Goal: Task Accomplishment & Management: Manage account settings

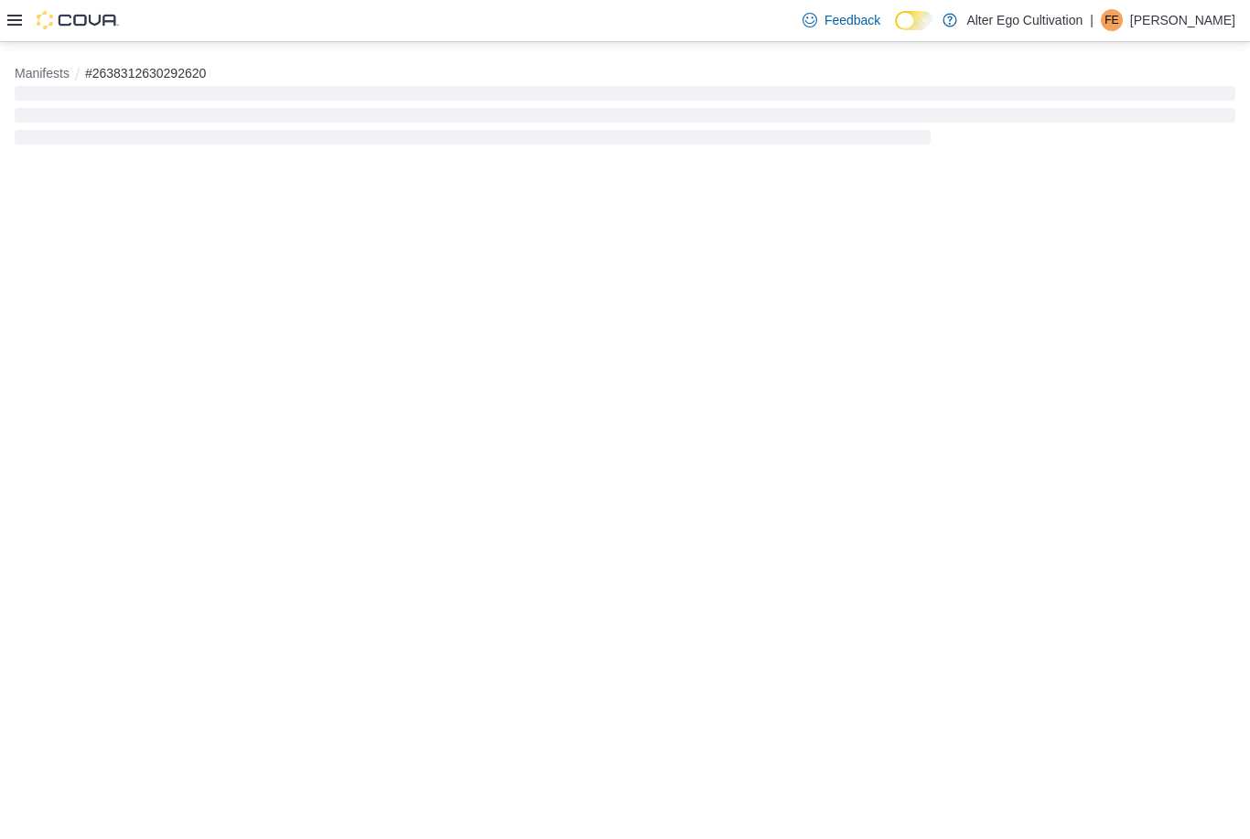
click at [12, 25] on icon at bounding box center [14, 20] width 15 height 15
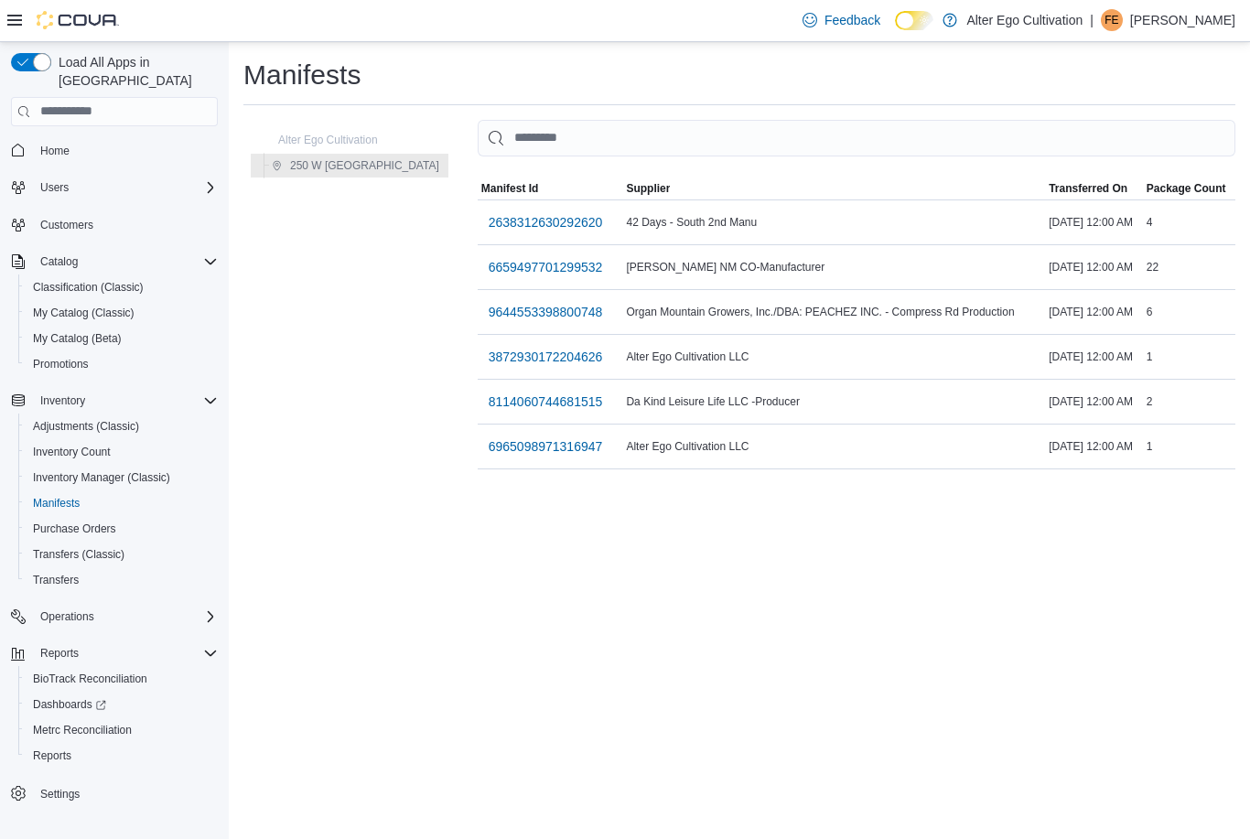
click at [514, 443] on span "6965098971316947" at bounding box center [546, 446] width 114 height 18
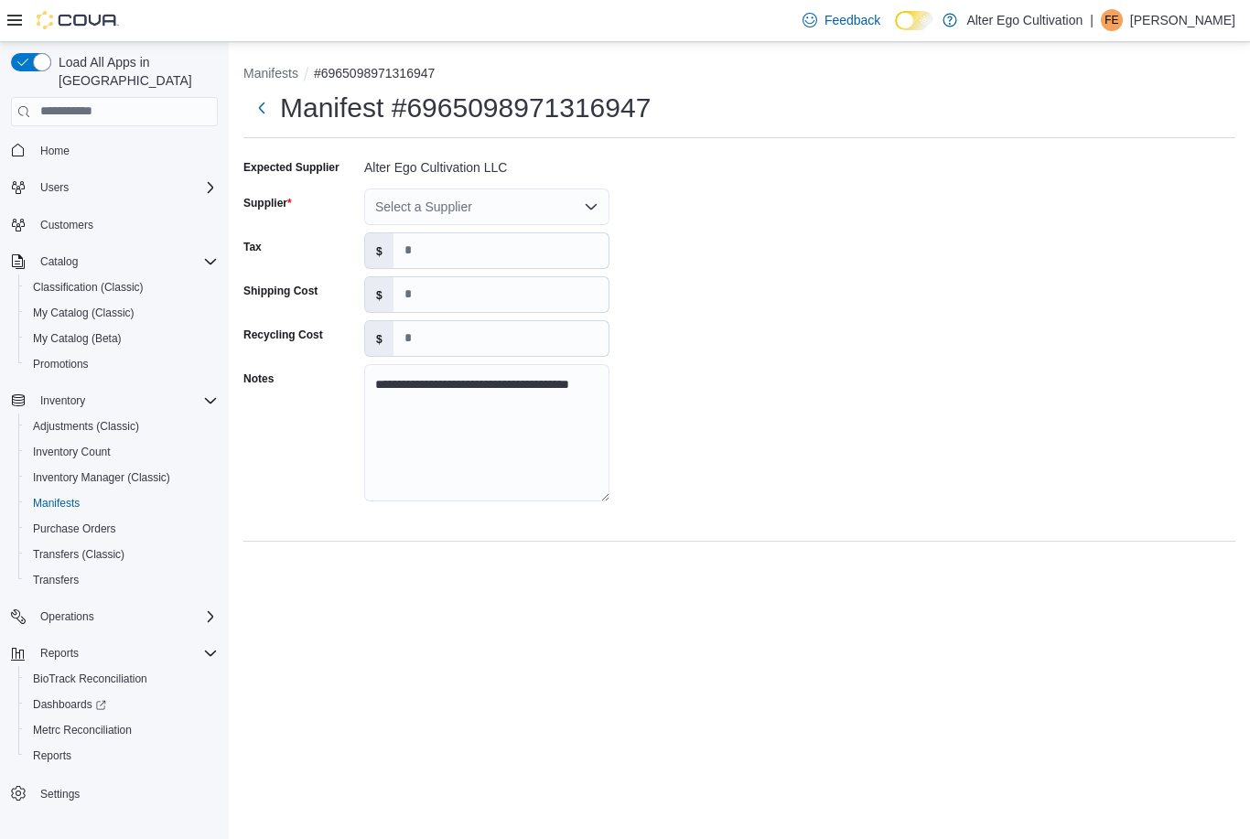
click at [590, 199] on div "Select a Supplier" at bounding box center [486, 207] width 245 height 37
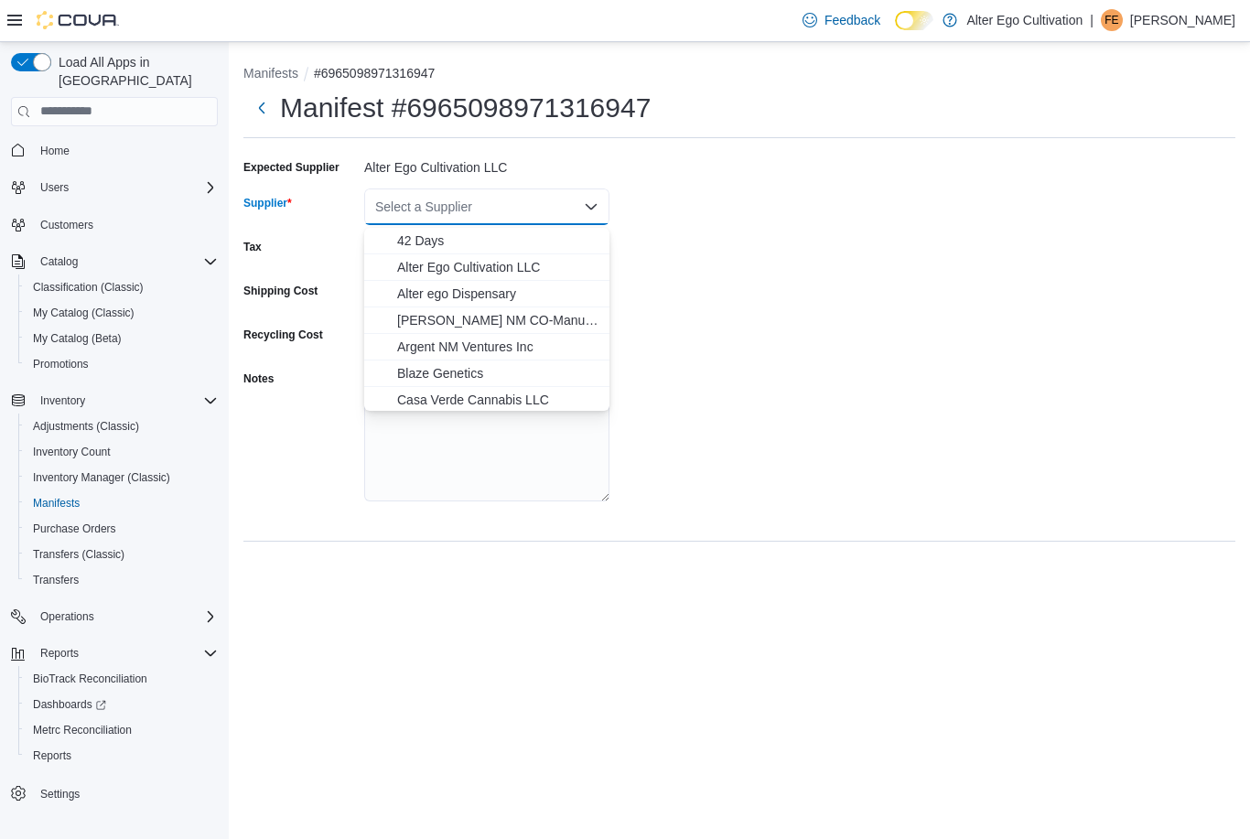
click at [540, 265] on span "Alter Ego Cultivation LLC" at bounding box center [497, 267] width 201 height 18
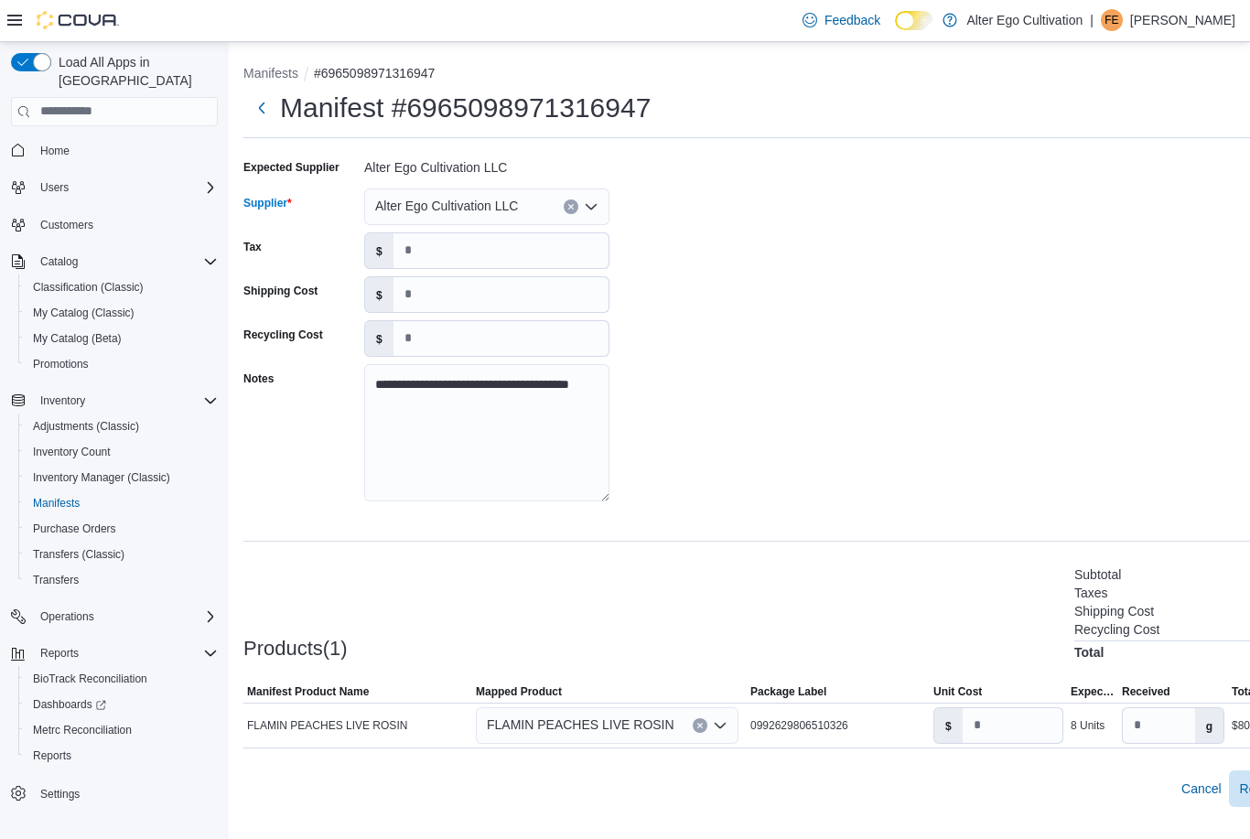
click at [722, 254] on div "**********" at bounding box center [795, 336] width 1105 height 366
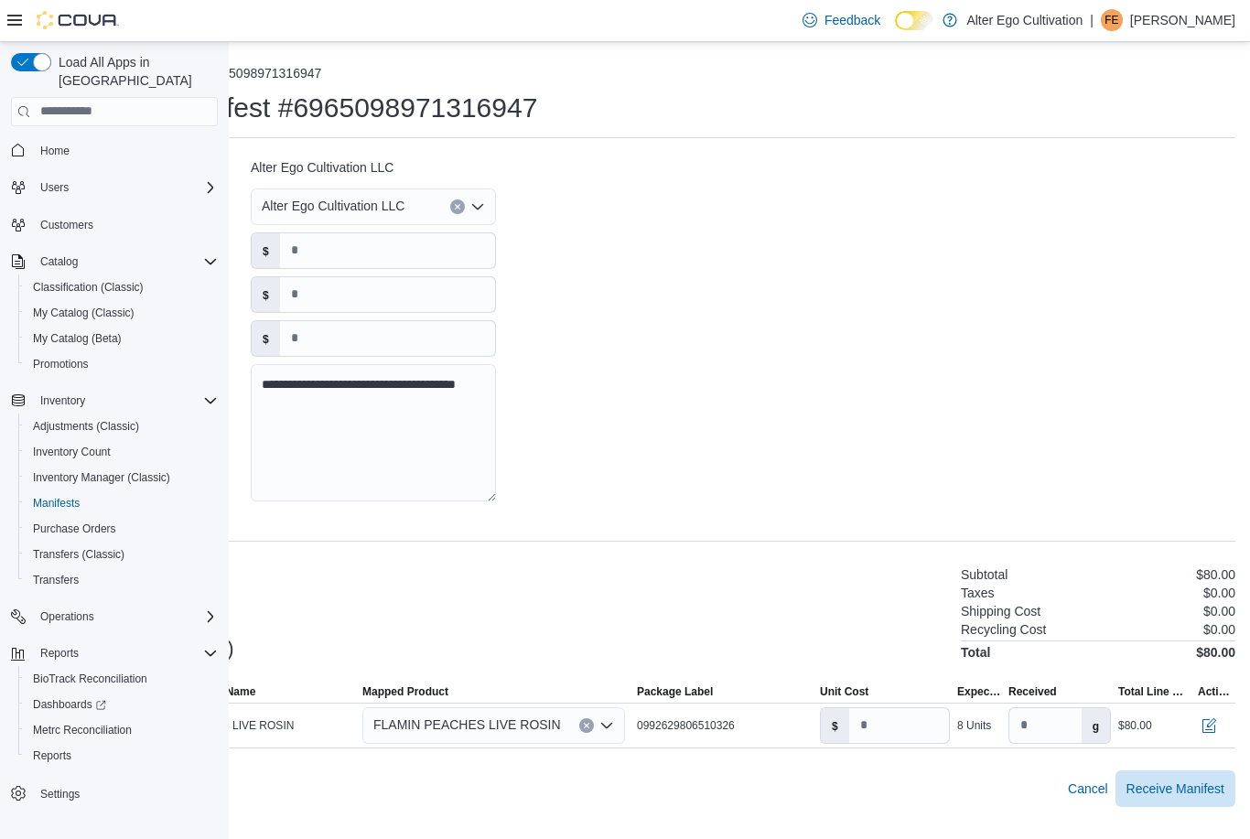
scroll to position [40, 113]
click at [882, 708] on input "**" at bounding box center [899, 725] width 100 height 35
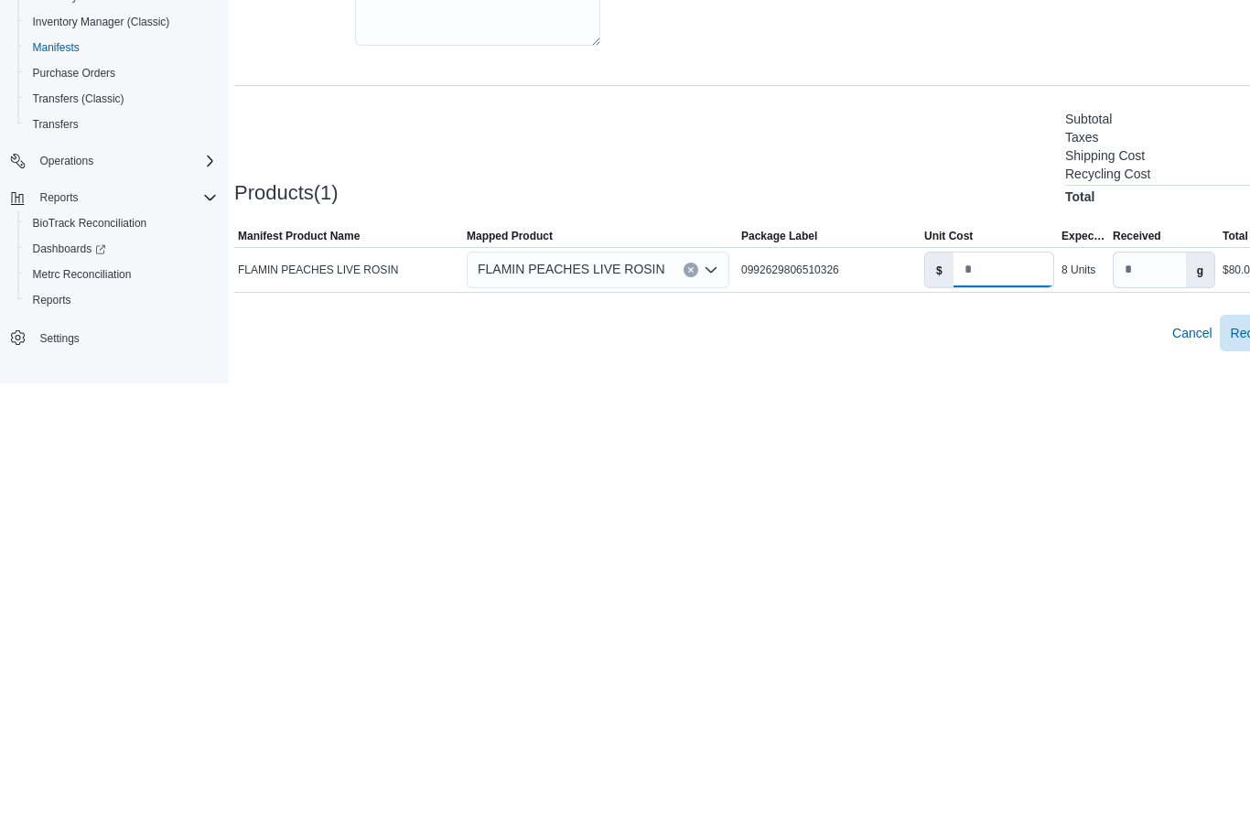
scroll to position [59, 0]
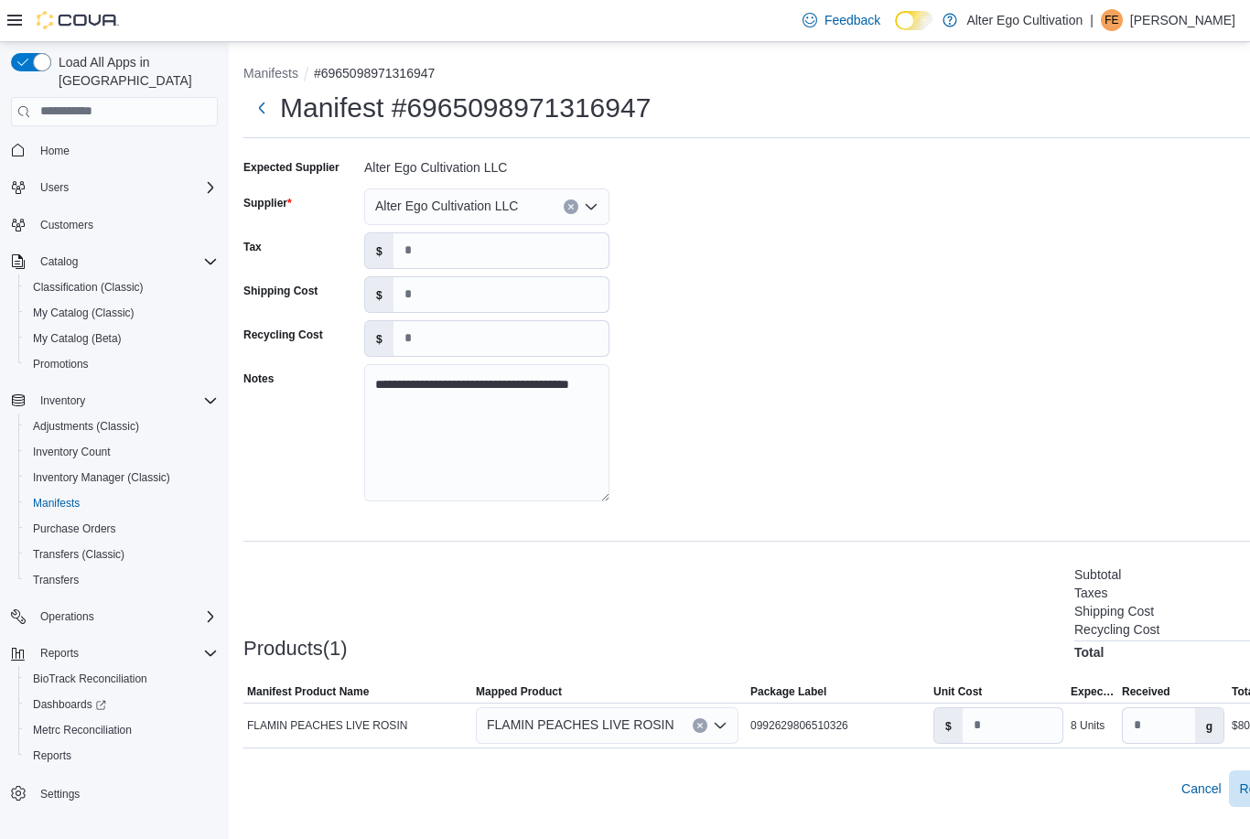
click at [593, 199] on icon "Open list of options" at bounding box center [591, 206] width 15 height 15
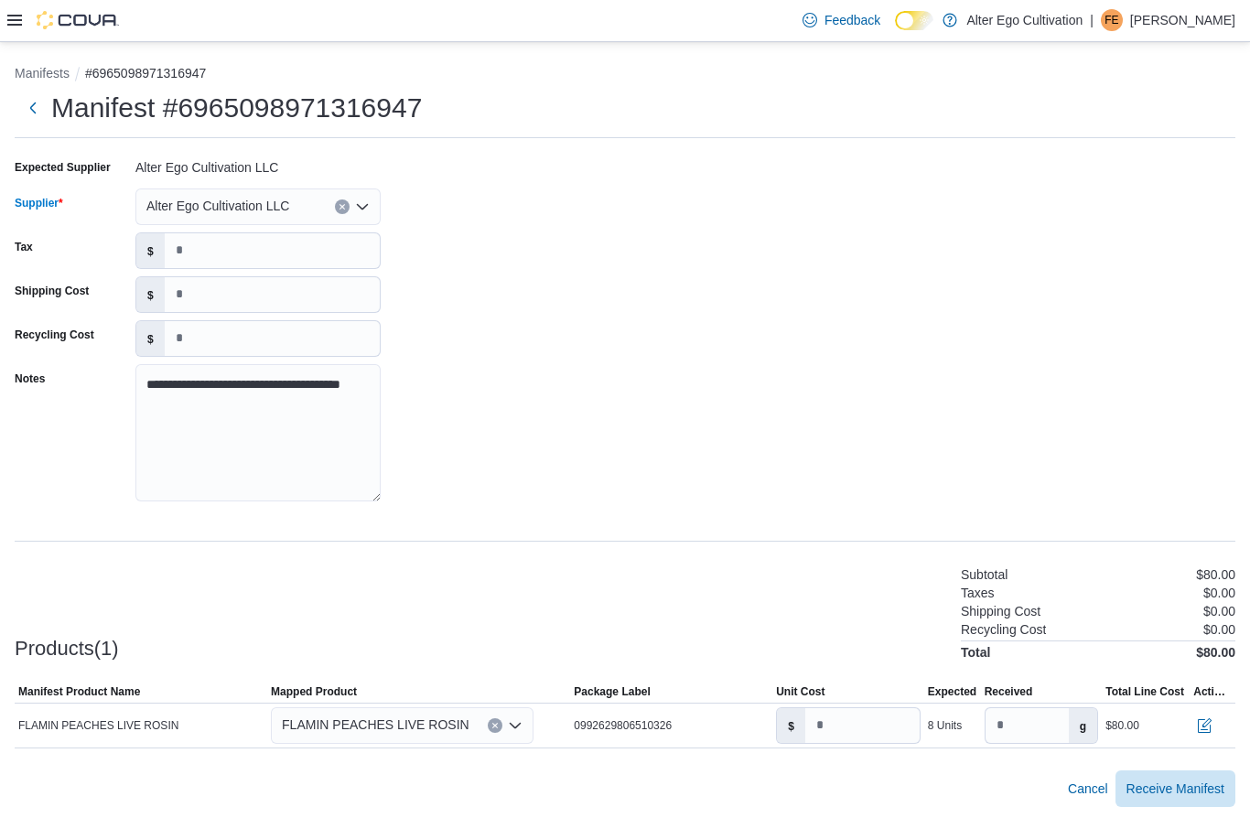
scroll to position [0, 0]
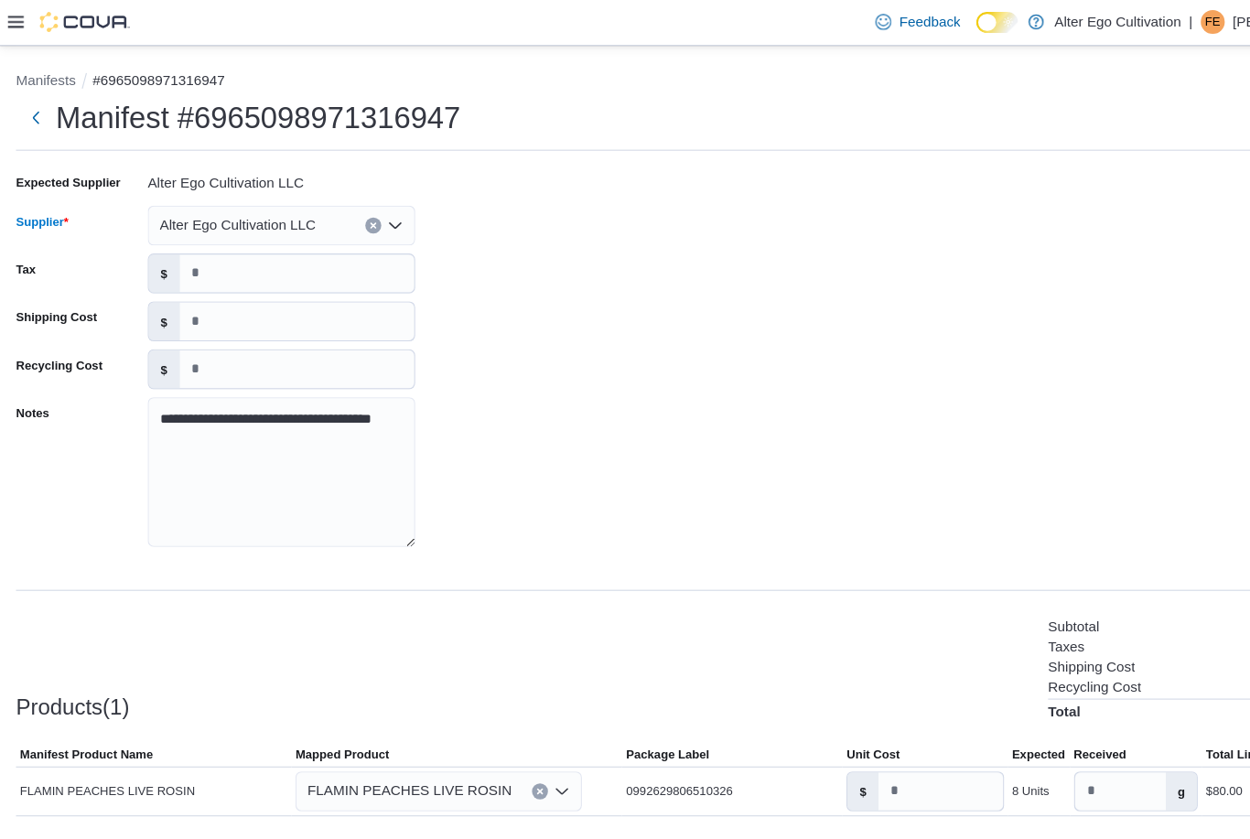
click at [20, 25] on icon at bounding box center [14, 20] width 15 height 15
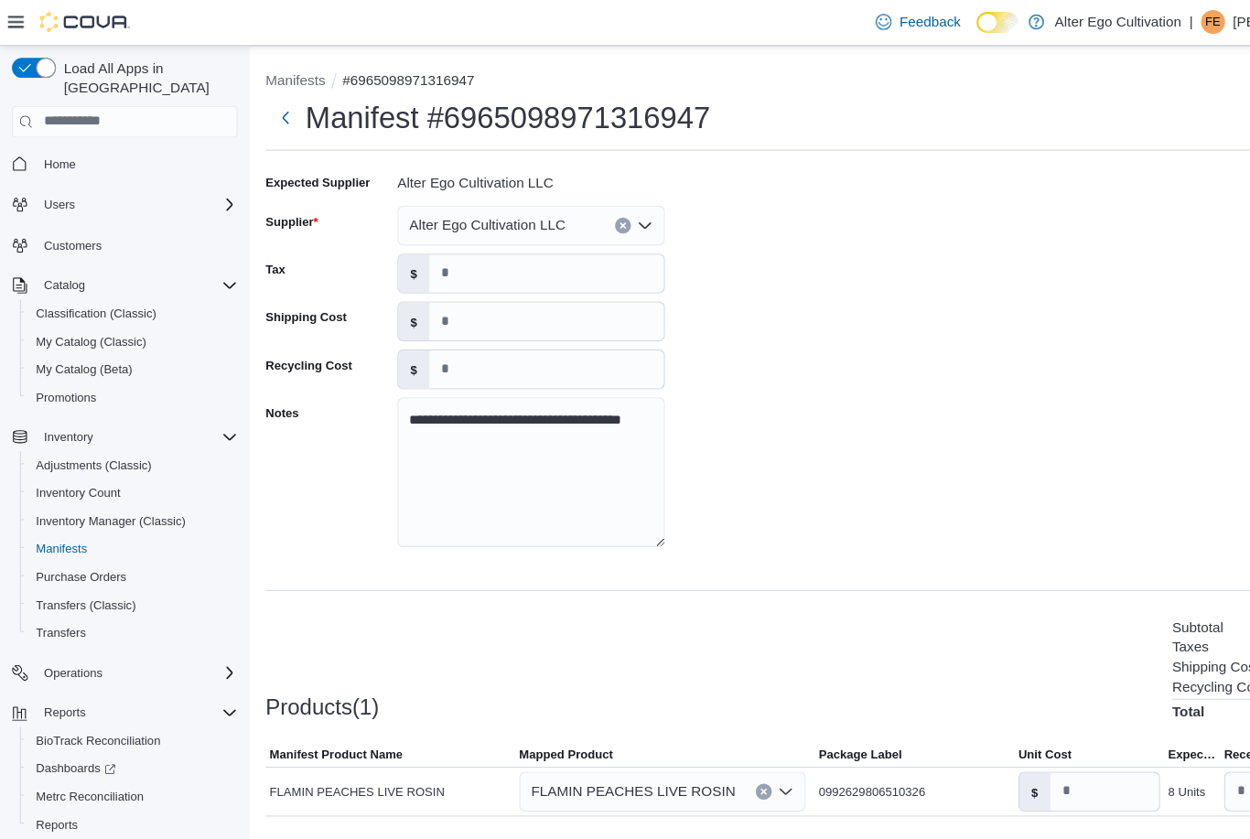
click at [605, 211] on div "Alter Ego Cultivation LLC" at bounding box center [486, 207] width 245 height 37
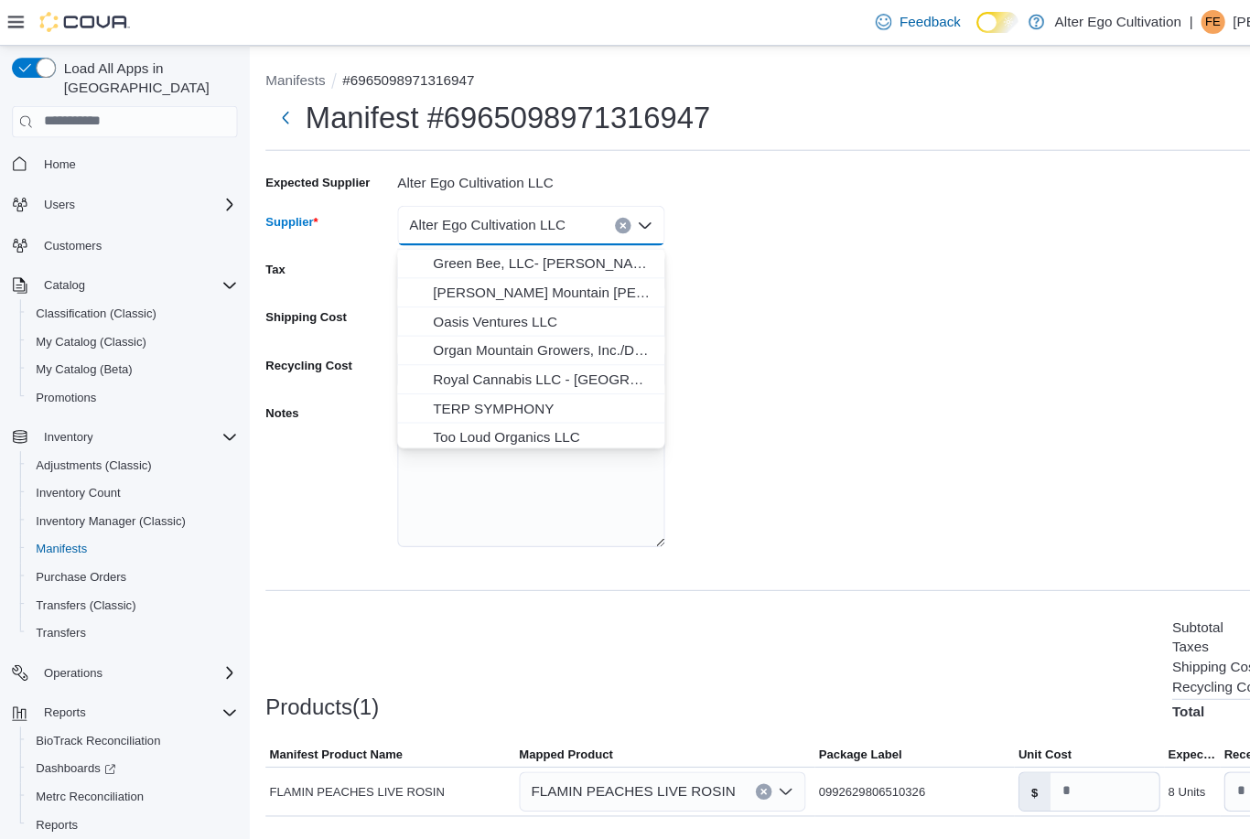
scroll to position [236, 0]
click at [480, 298] on span "Oasis Ventures LLC" at bounding box center [497, 296] width 201 height 18
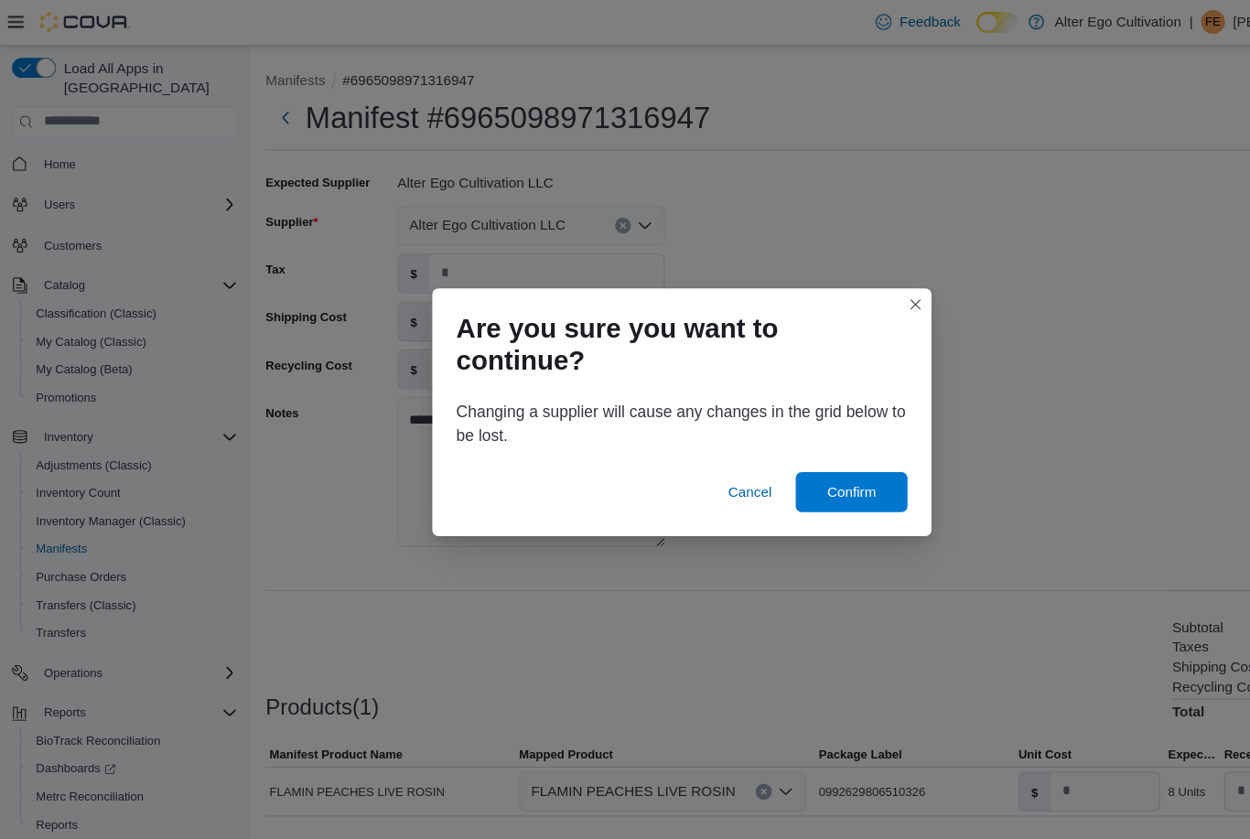
click at [847, 276] on button "Closes this modal window" at bounding box center [839, 279] width 22 height 22
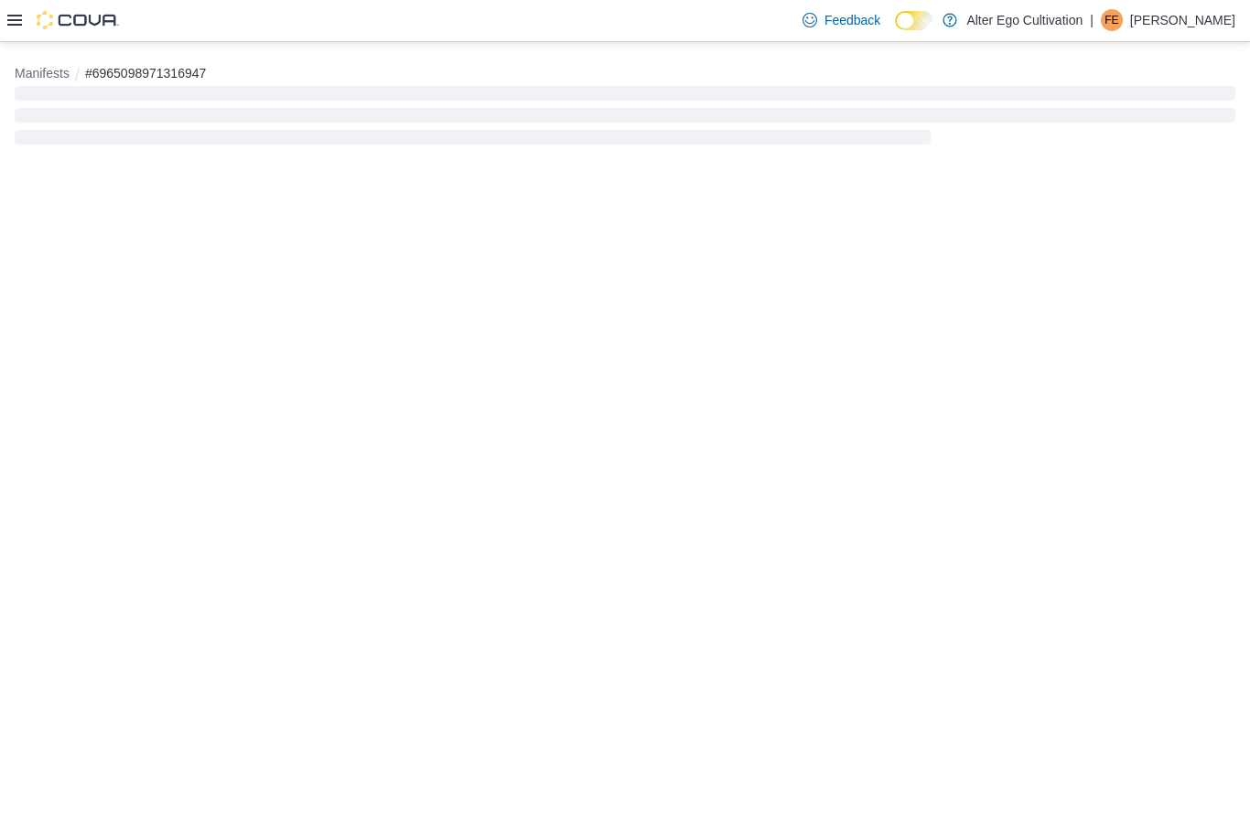
scroll to position [70, 0]
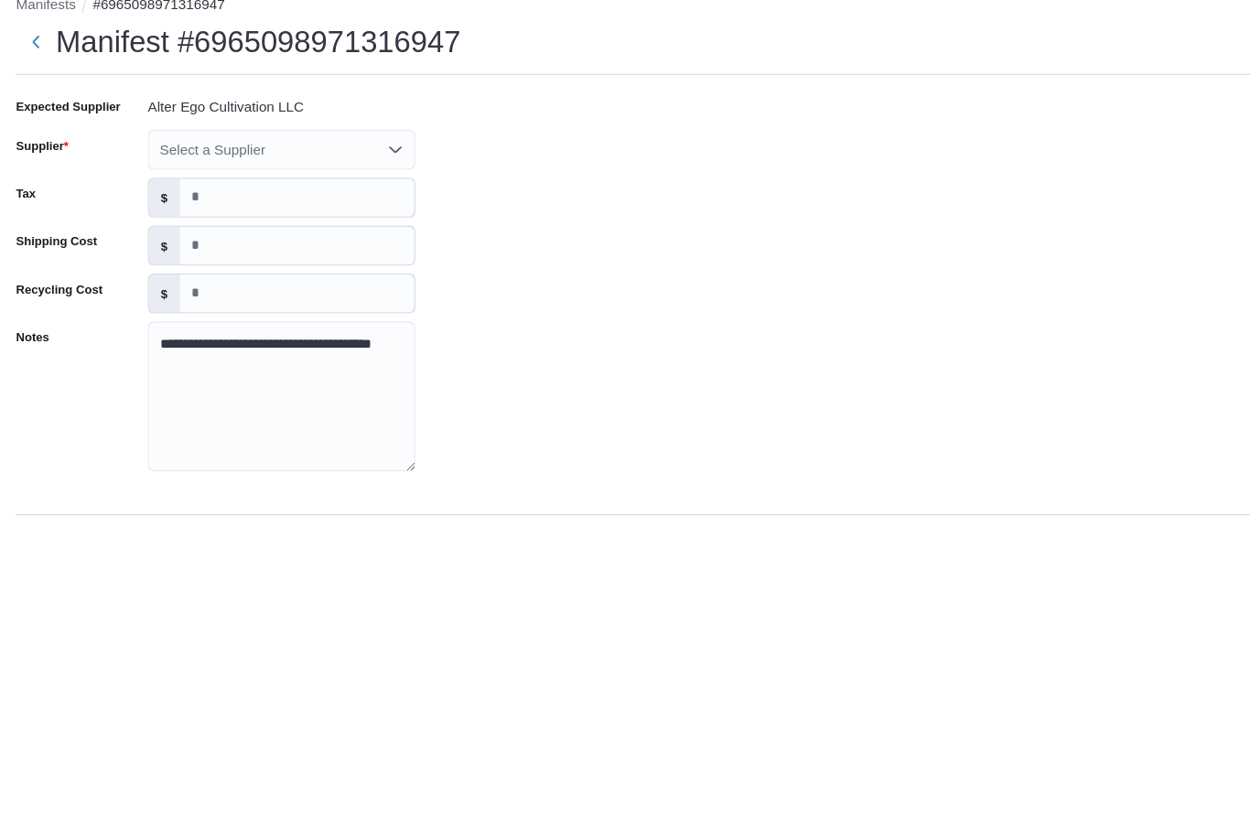
click at [353, 189] on div "Select a Supplier" at bounding box center [257, 207] width 245 height 37
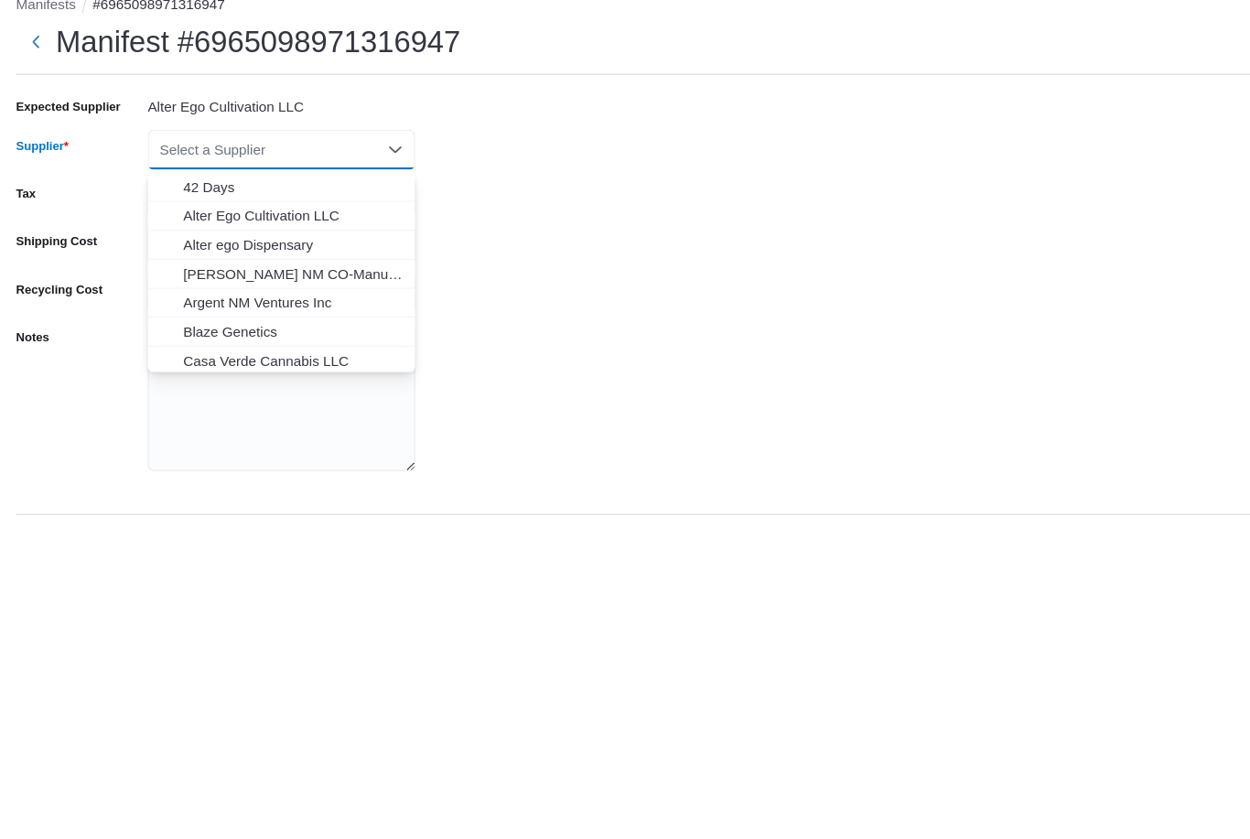
click at [310, 258] on span "Alter Ego Cultivation LLC" at bounding box center [268, 267] width 201 height 18
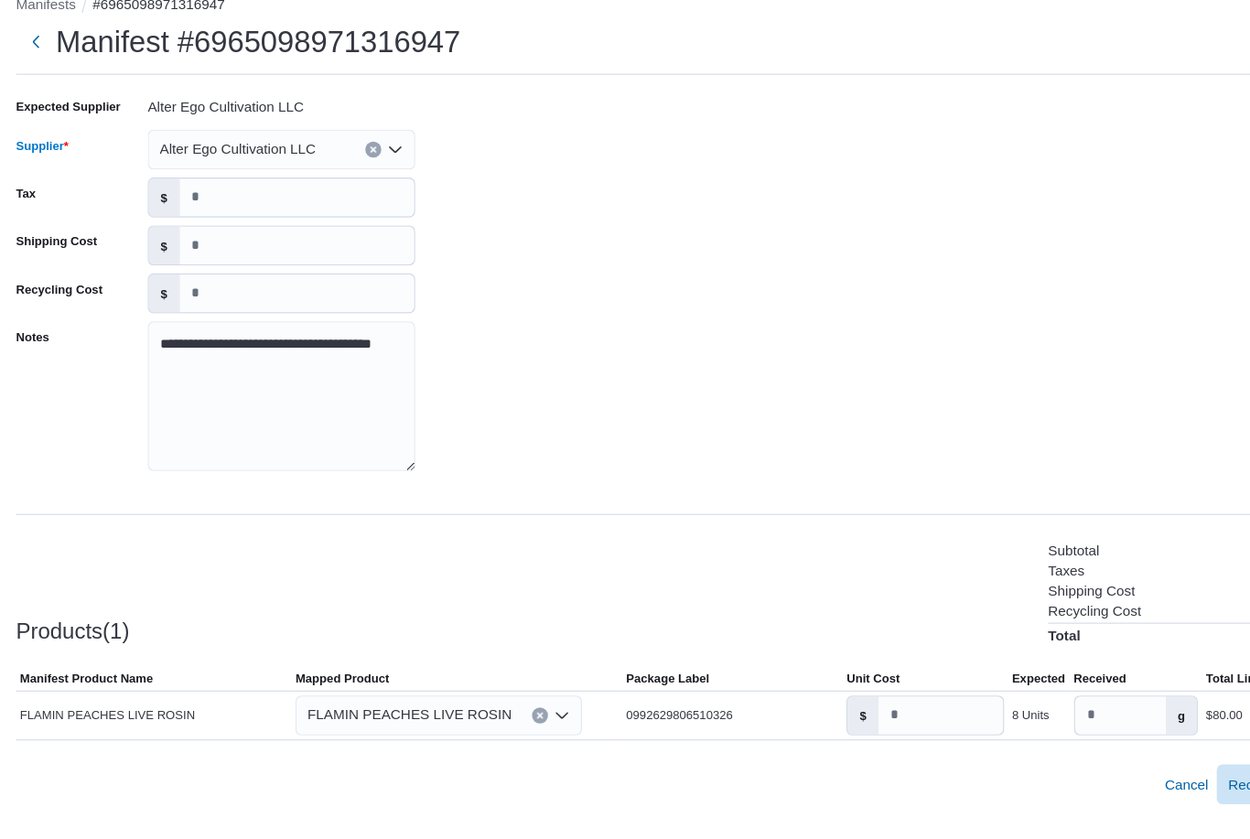
click at [567, 237] on div "**********" at bounding box center [625, 336] width 1221 height 366
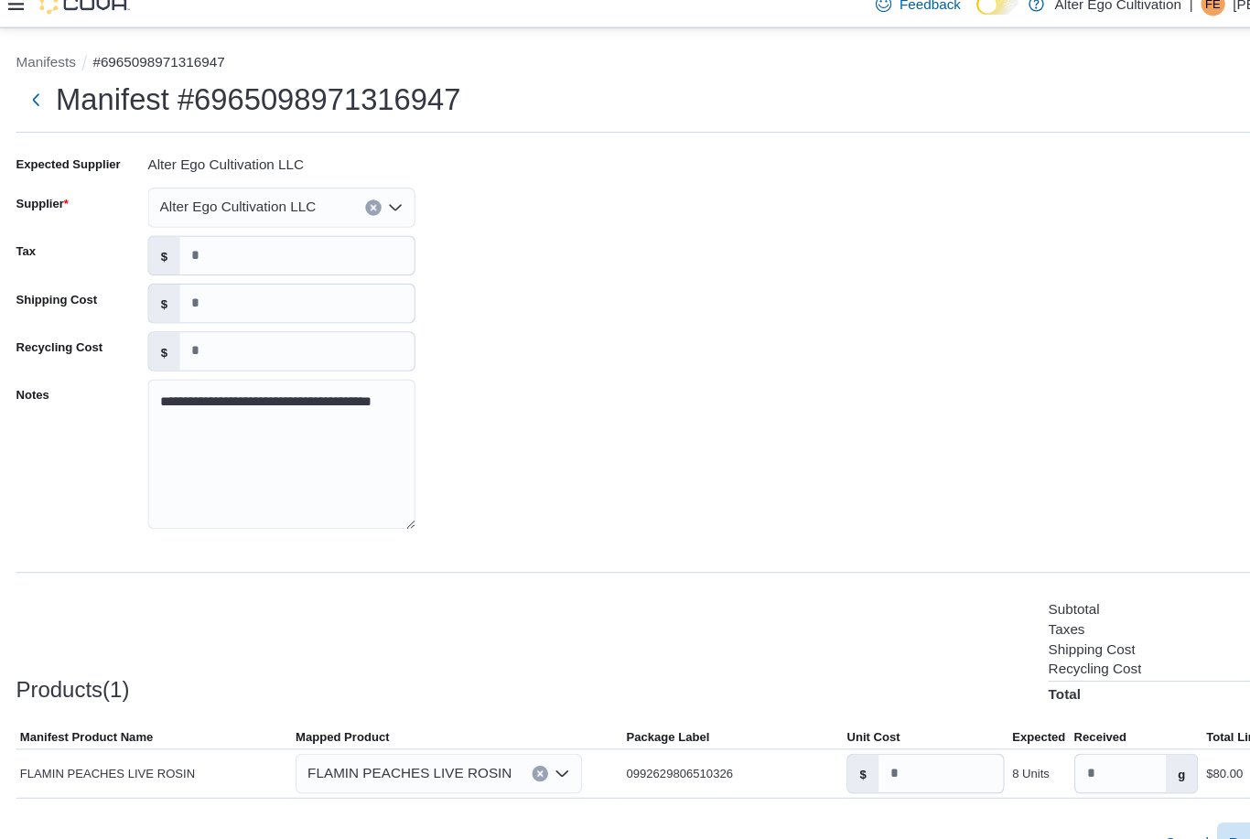
scroll to position [0, 0]
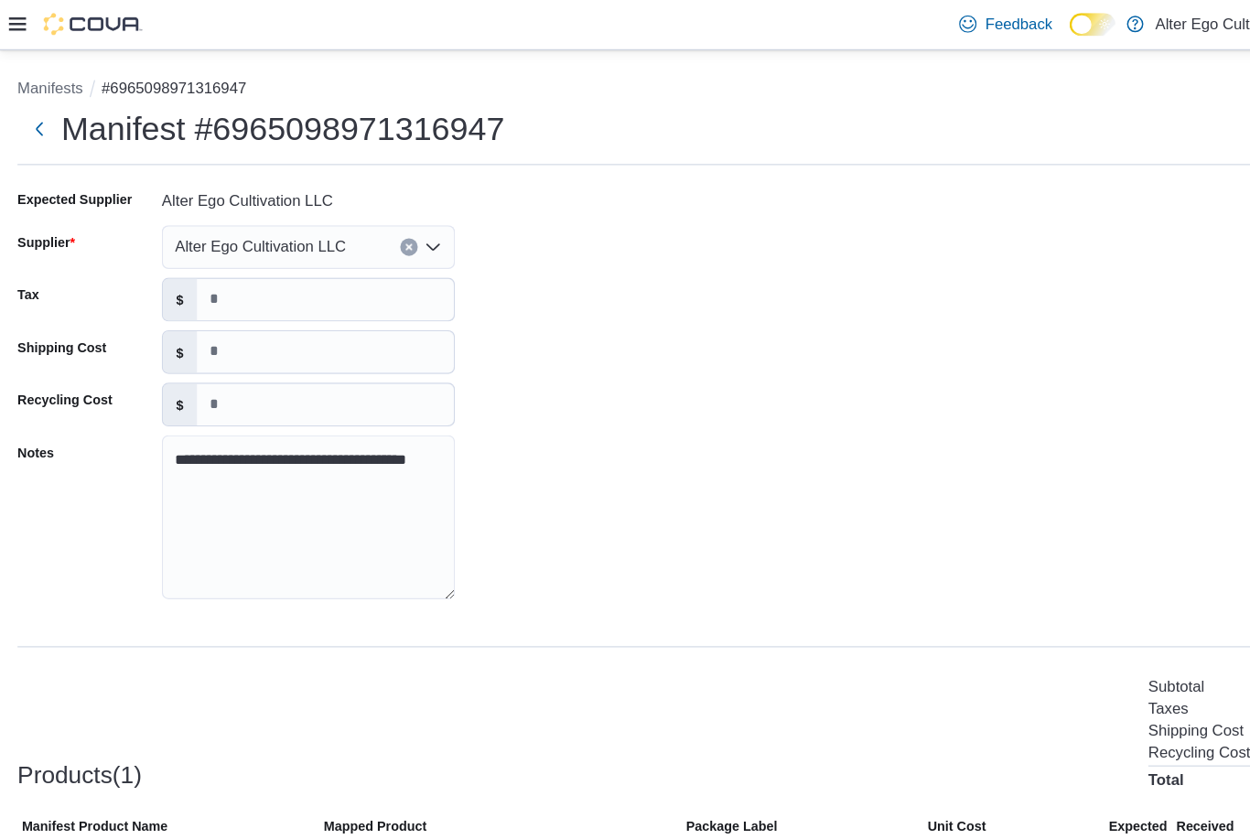
click at [367, 209] on icon "Open list of options" at bounding box center [362, 206] width 11 height 5
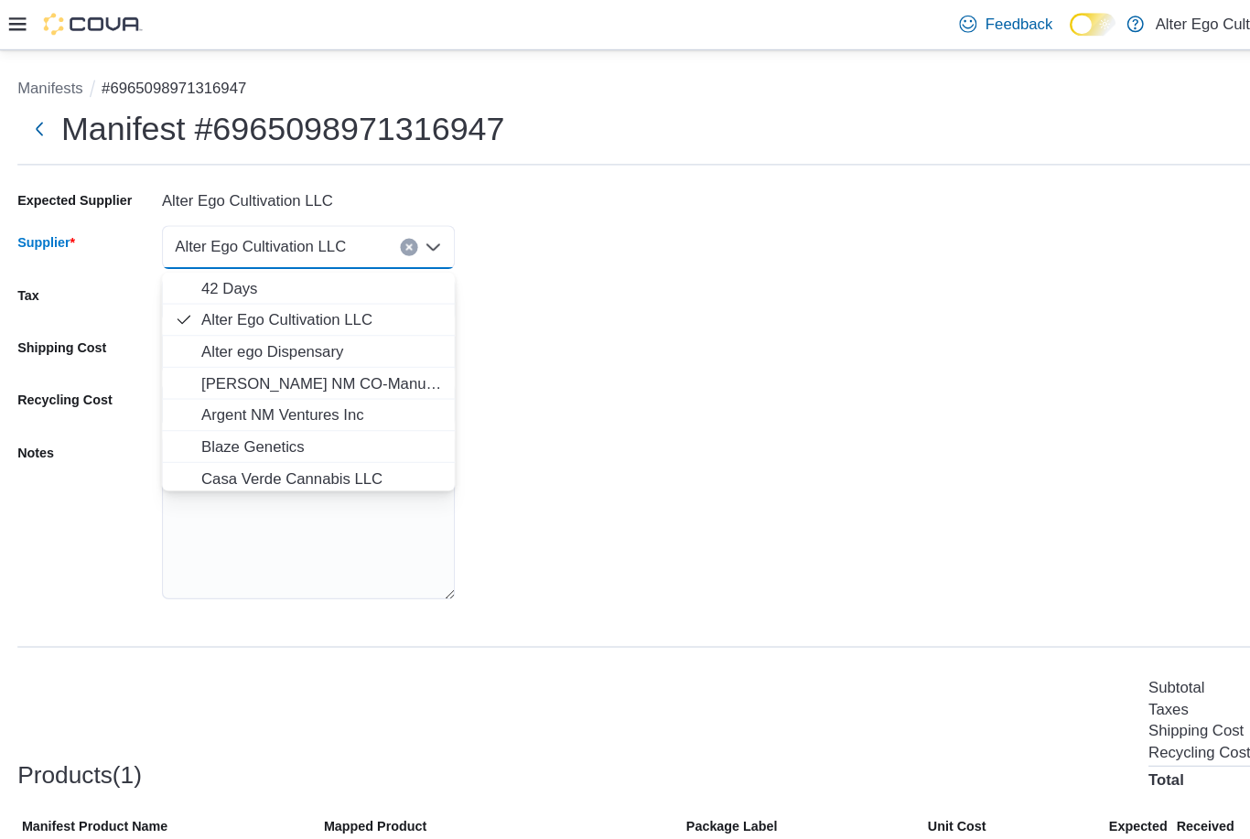
click at [652, 229] on div "**********" at bounding box center [625, 336] width 1221 height 366
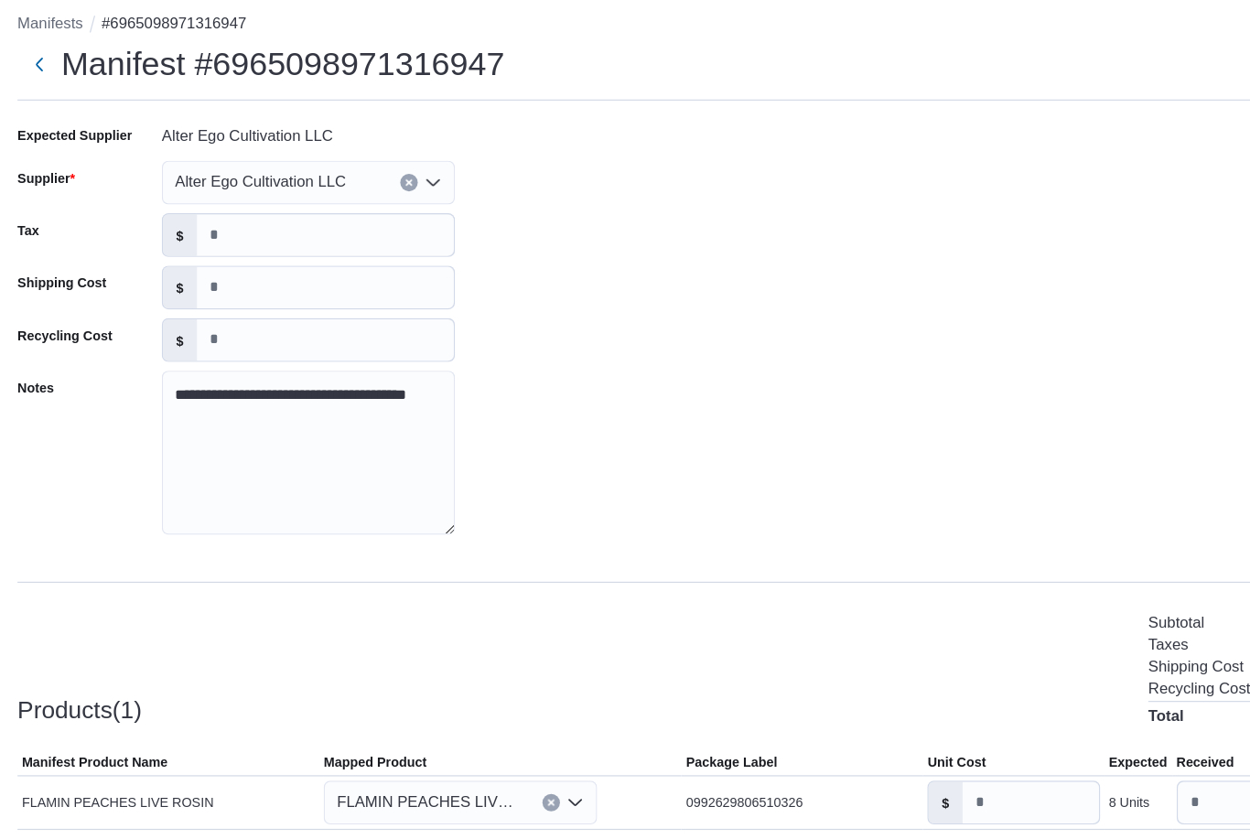
scroll to position [59, 0]
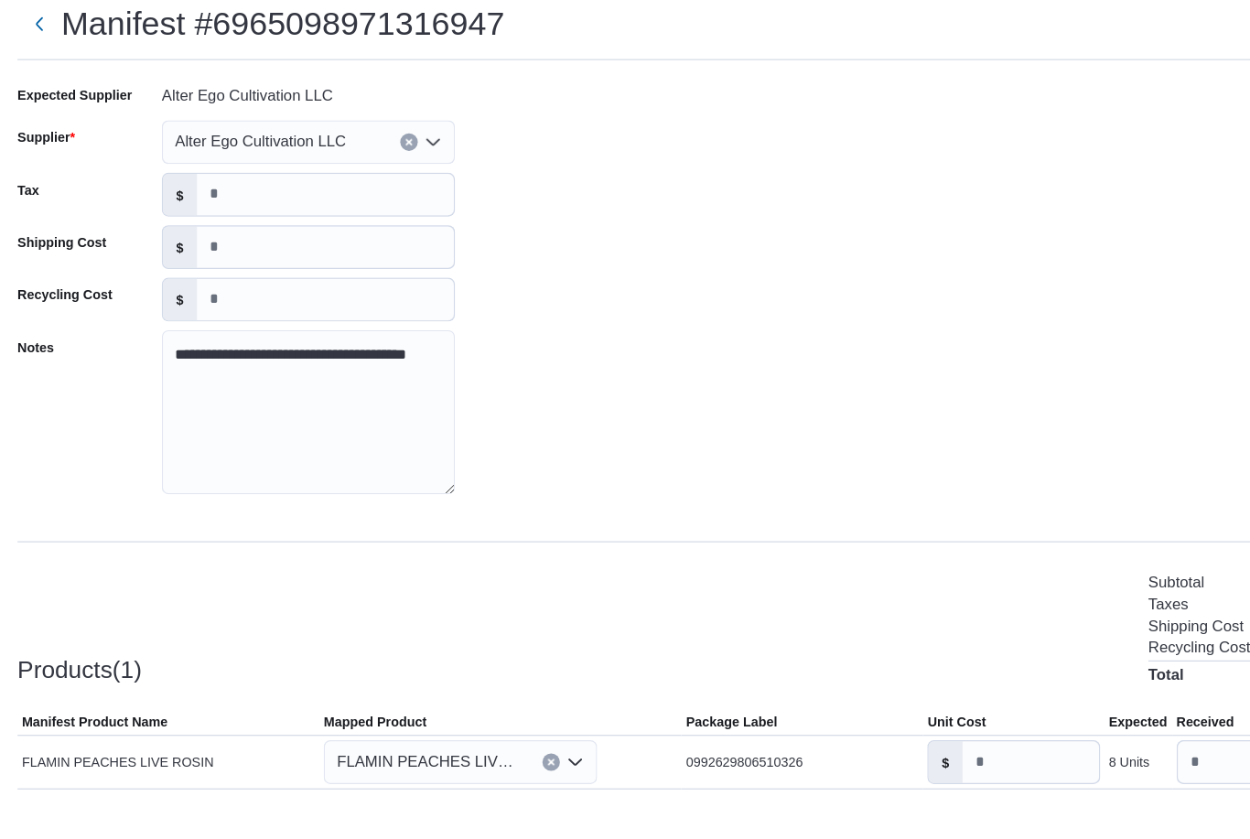
click at [492, 707] on div "FLAMIN PEACHES LIVE ROSIN" at bounding box center [385, 725] width 229 height 37
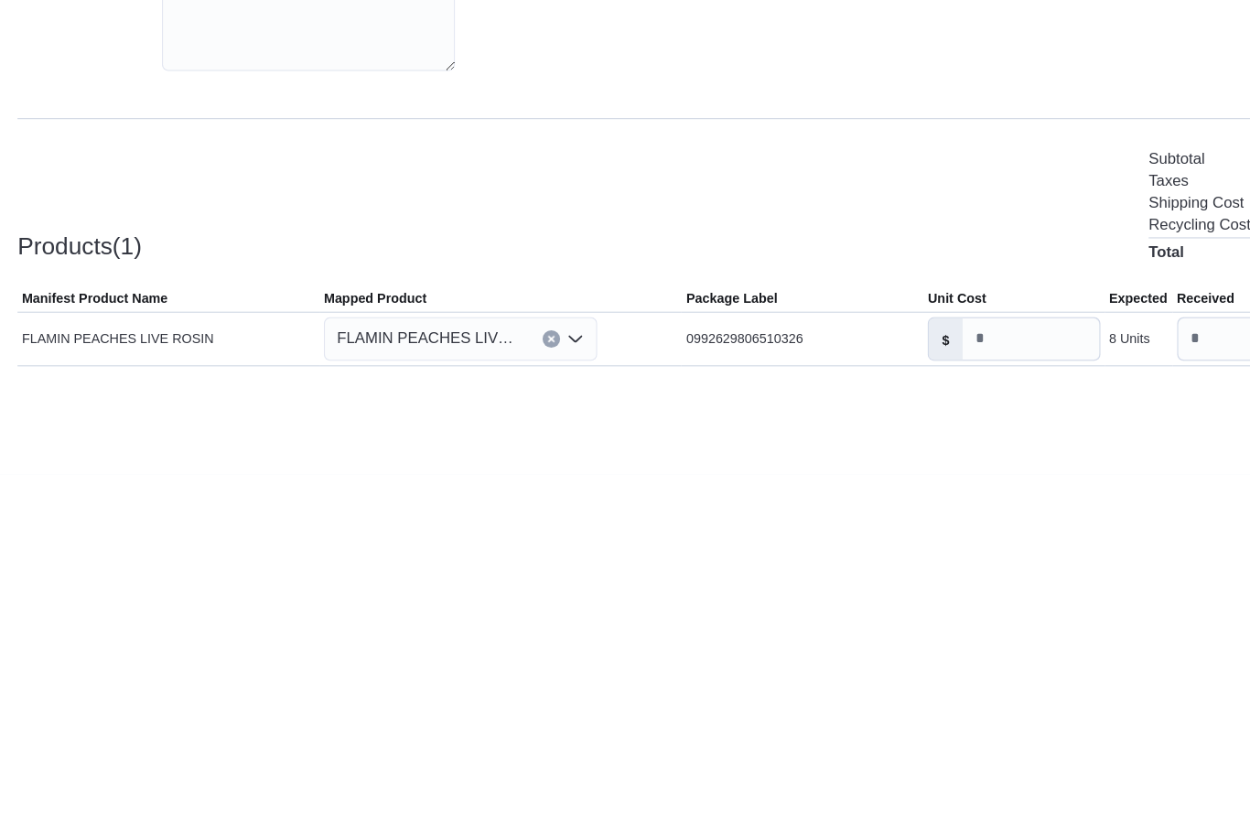
click at [353, 714] on span "FLAMIN PEACHES LIVE ROSIN" at bounding box center [359, 725] width 154 height 22
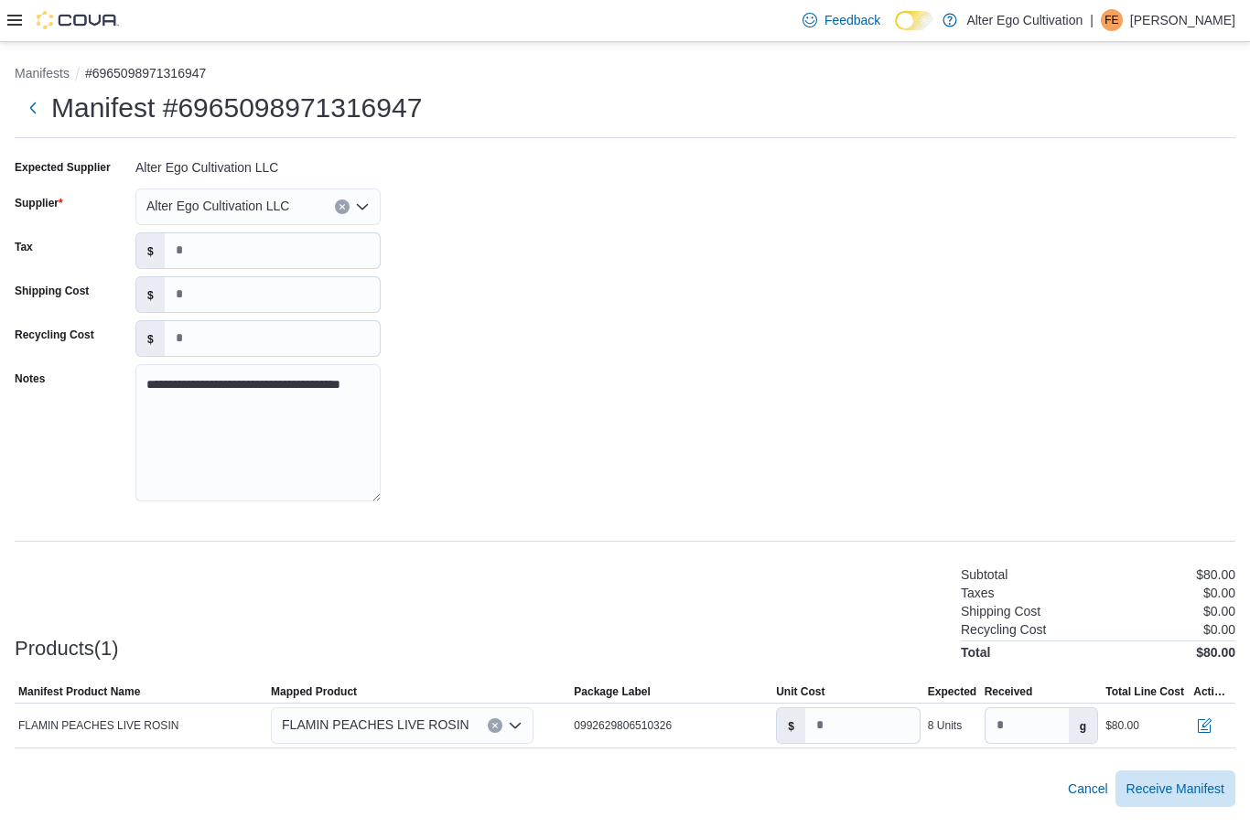
click at [349, 199] on button "Clear input" at bounding box center [342, 206] width 15 height 15
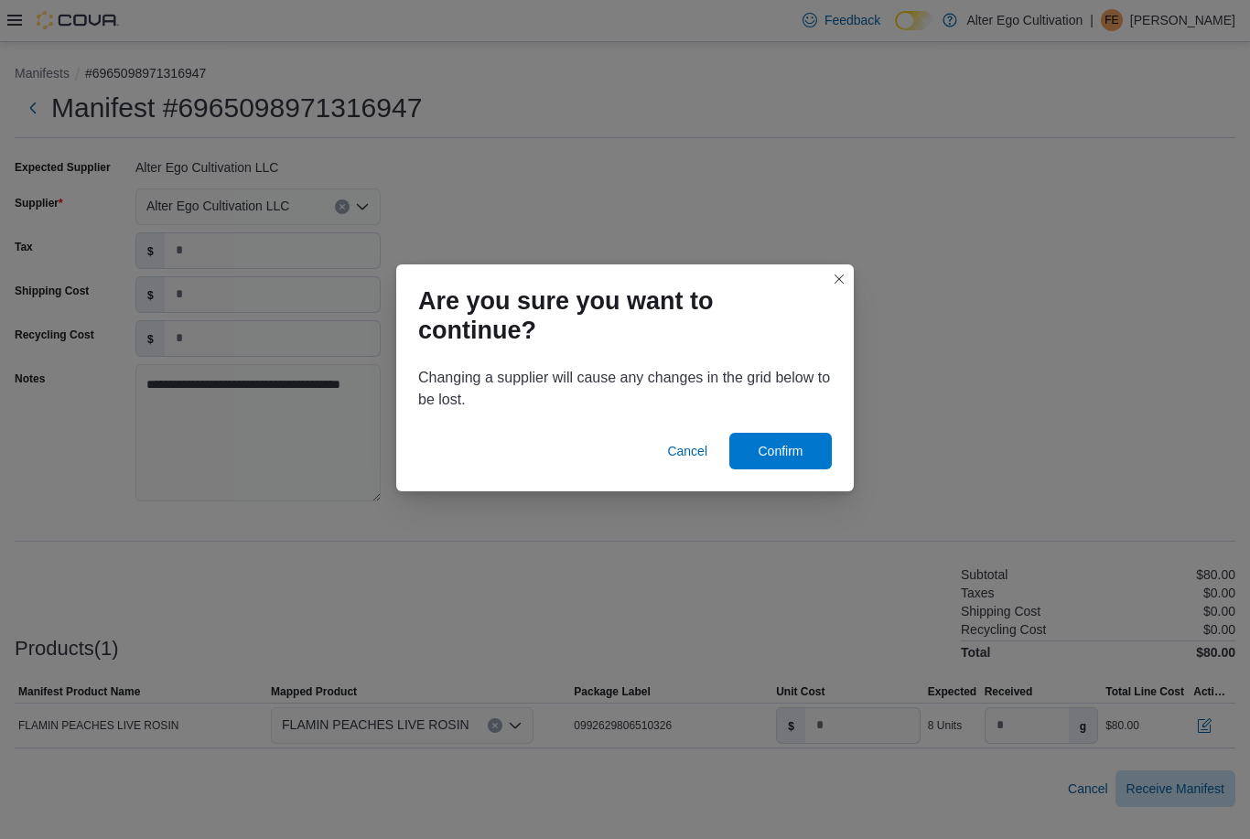
click at [796, 447] on span "Confirm" at bounding box center [780, 451] width 45 height 18
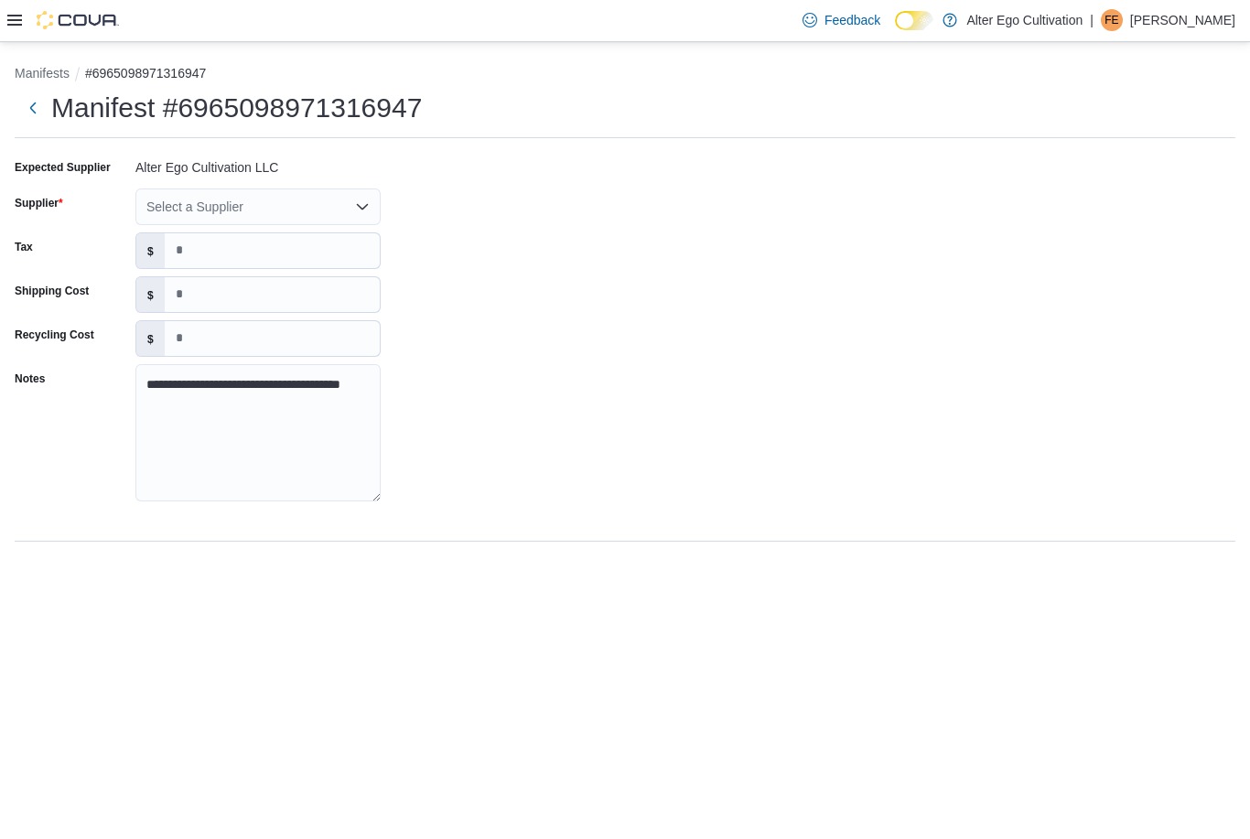
click at [10, 16] on icon at bounding box center [14, 20] width 15 height 15
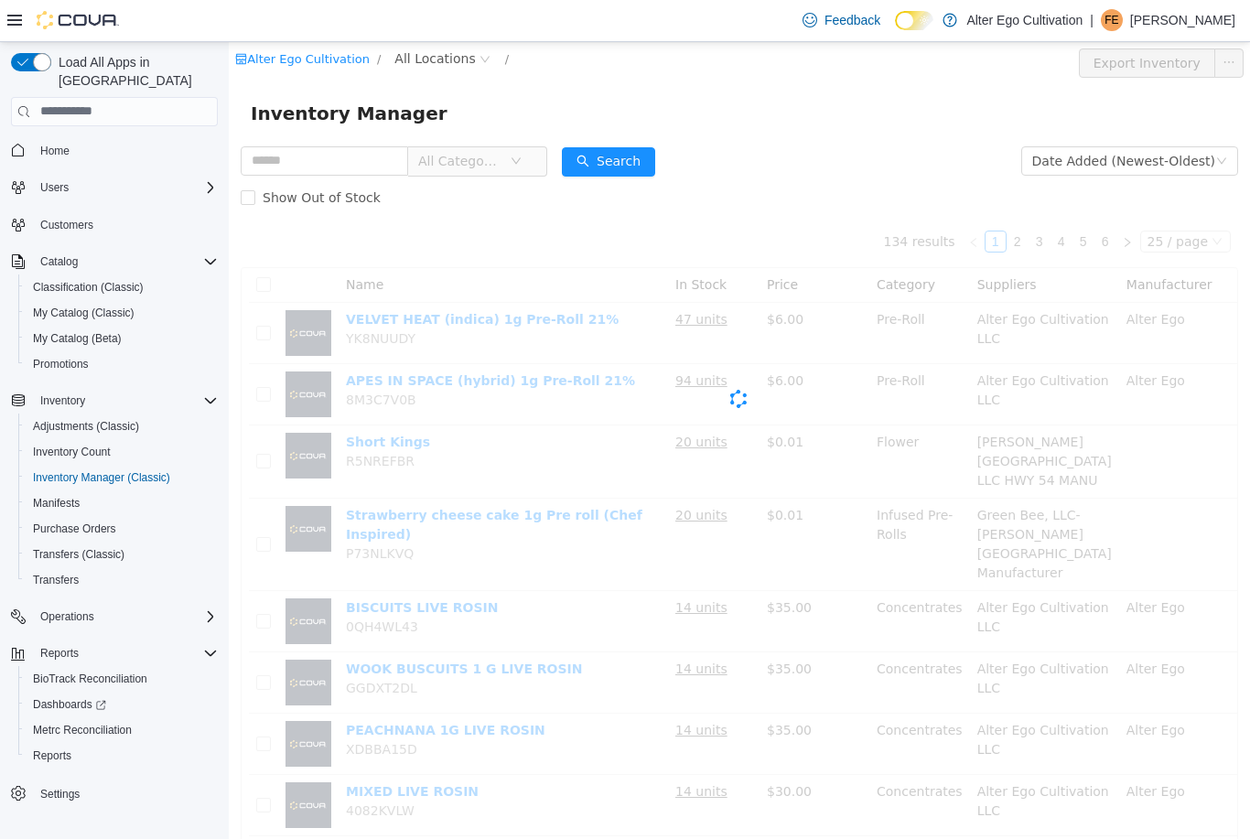
click at [338, 151] on input "text" at bounding box center [324, 160] width 167 height 29
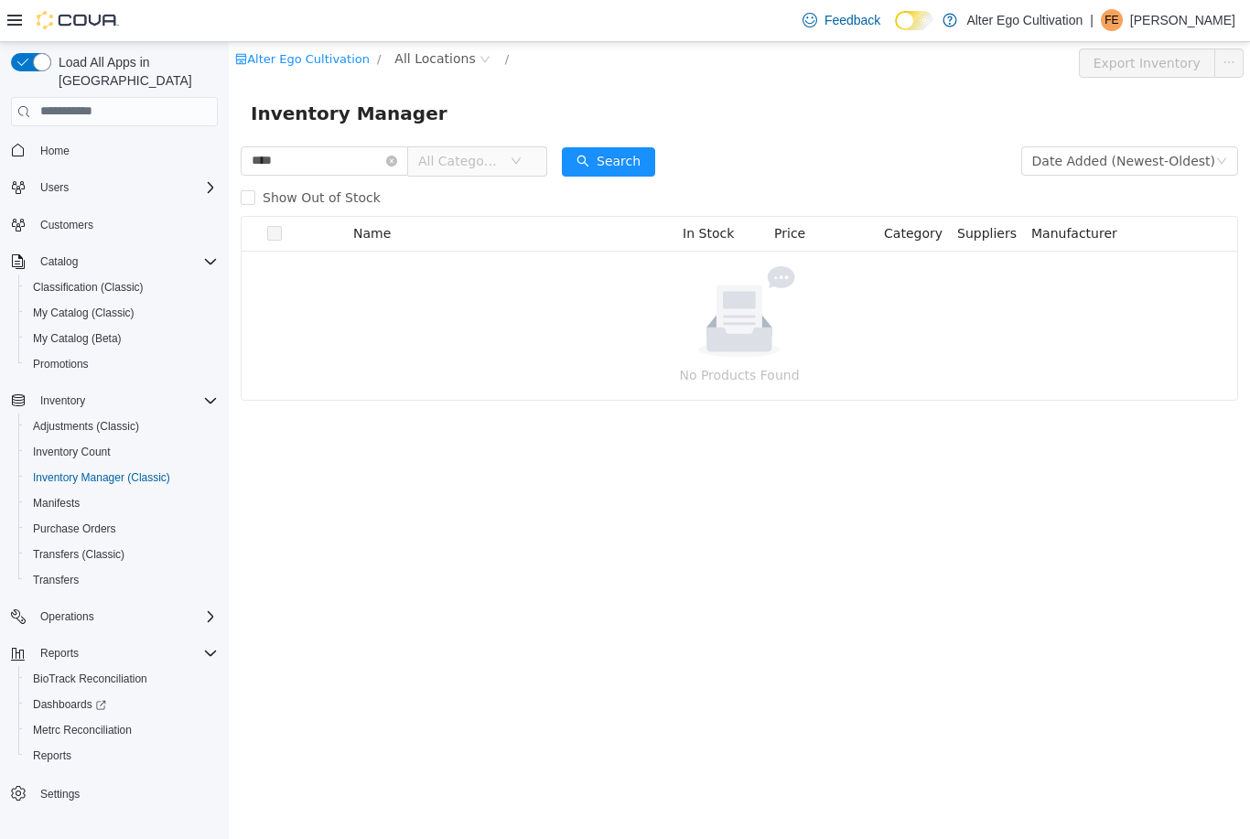
type input "****"
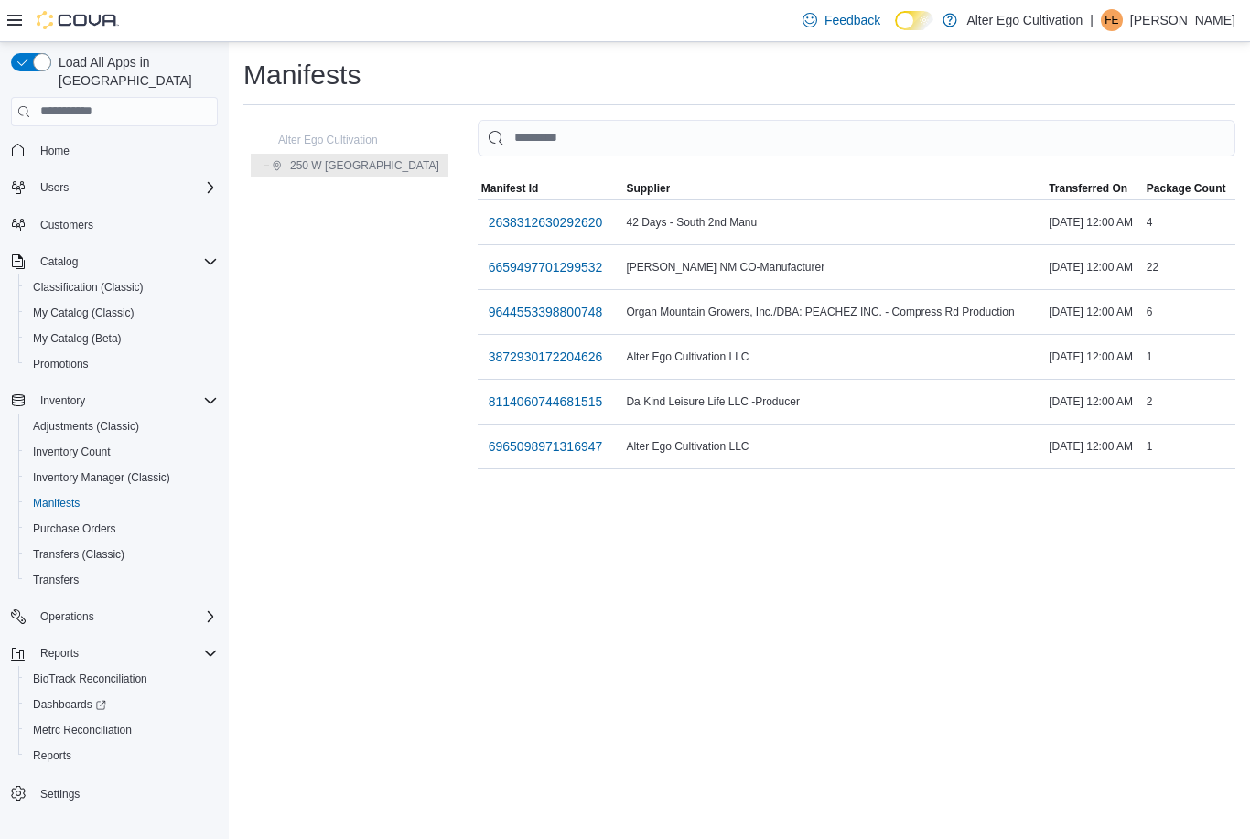
click at [526, 348] on span "3872930172204626" at bounding box center [546, 357] width 114 height 18
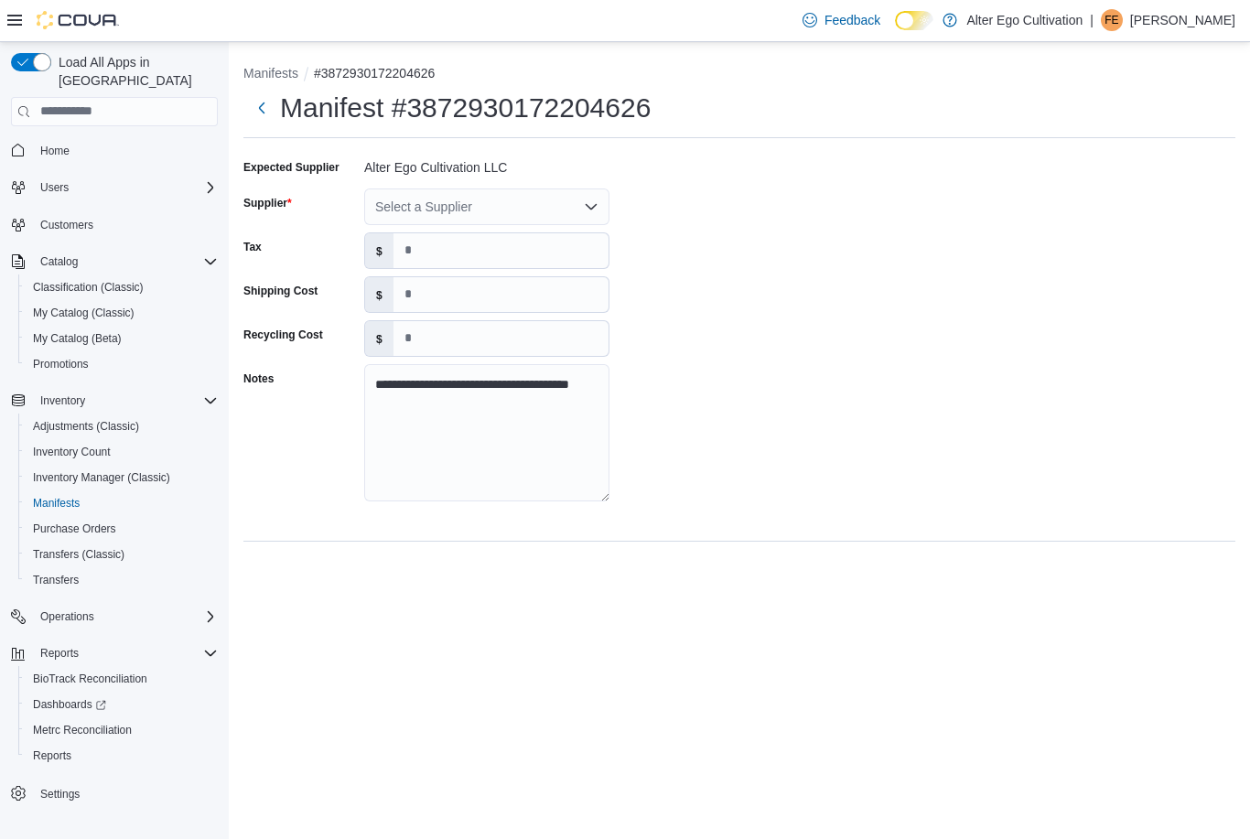
click at [588, 204] on icon "Open list of options" at bounding box center [591, 206] width 11 height 5
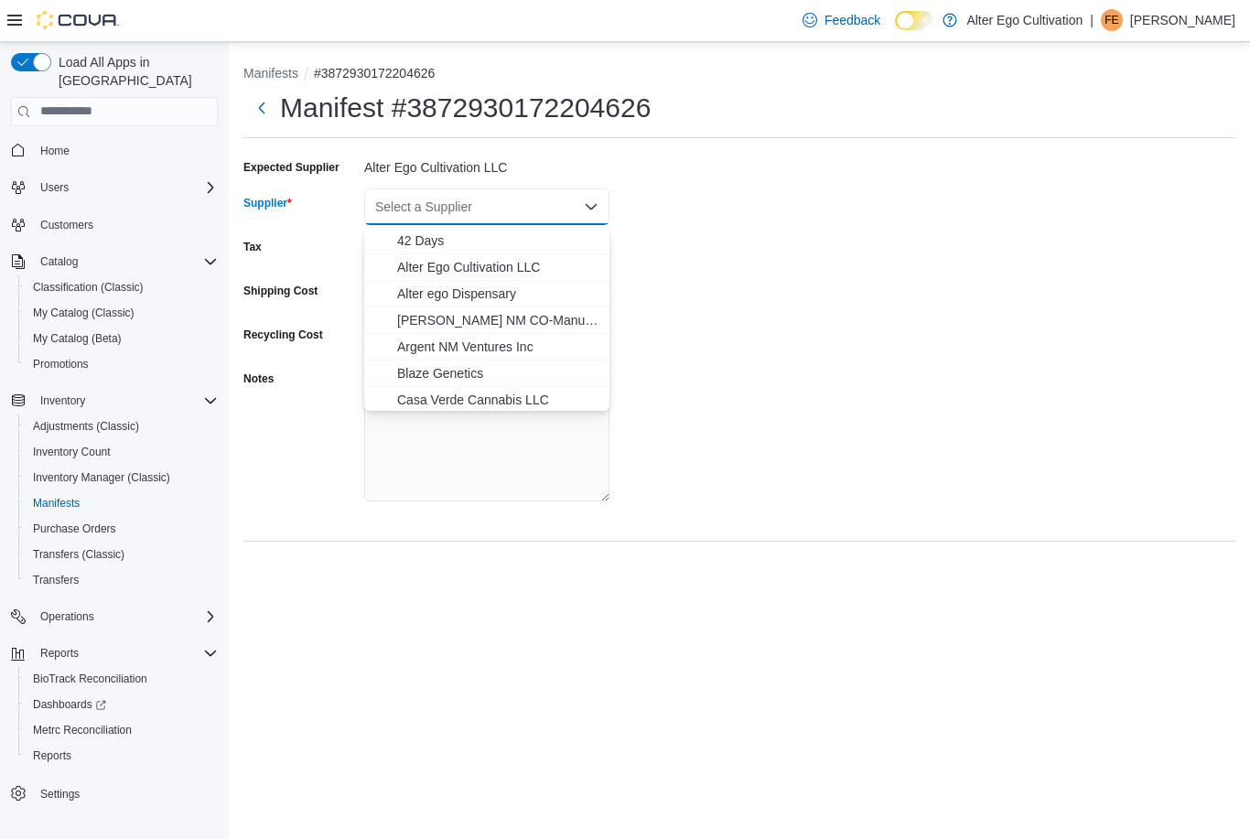
click at [523, 258] on span "Alter Ego Cultivation LLC" at bounding box center [497, 267] width 201 height 18
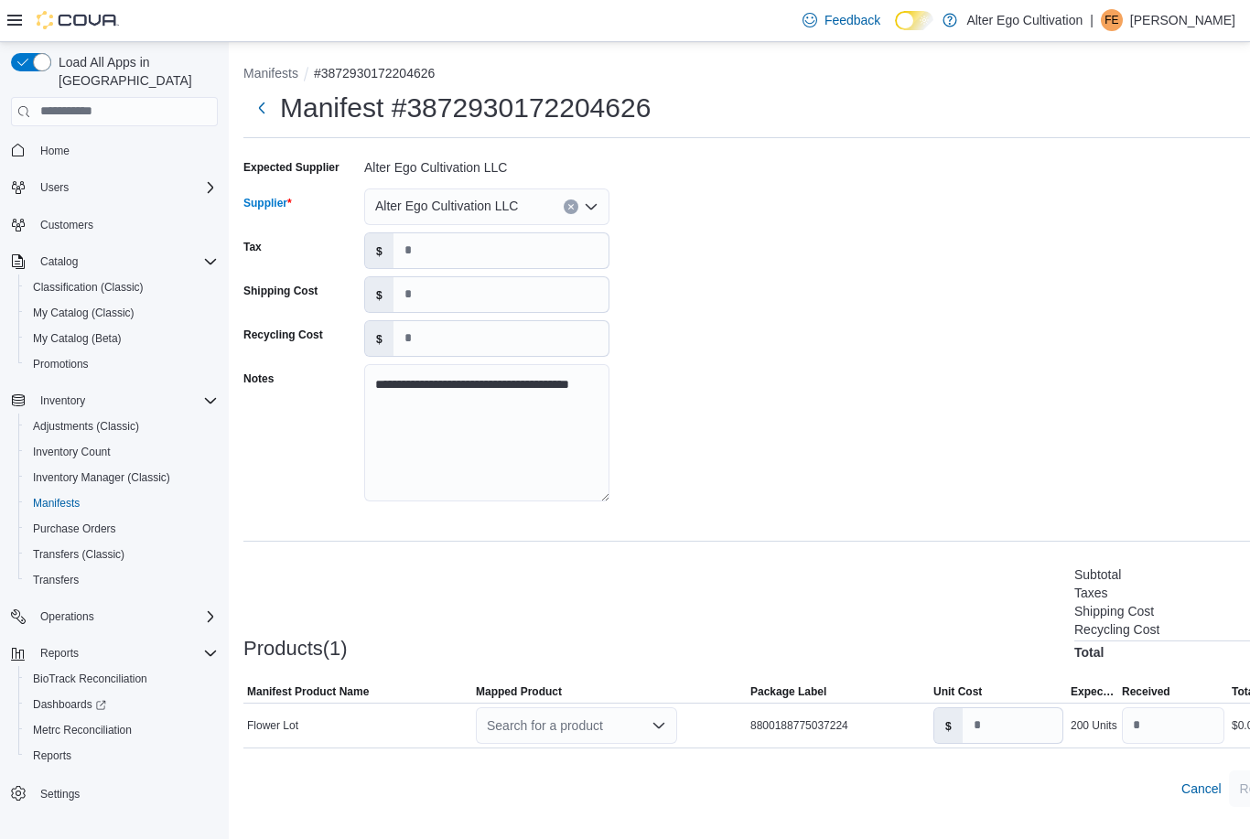
click at [889, 226] on div "**********" at bounding box center [795, 336] width 1105 height 366
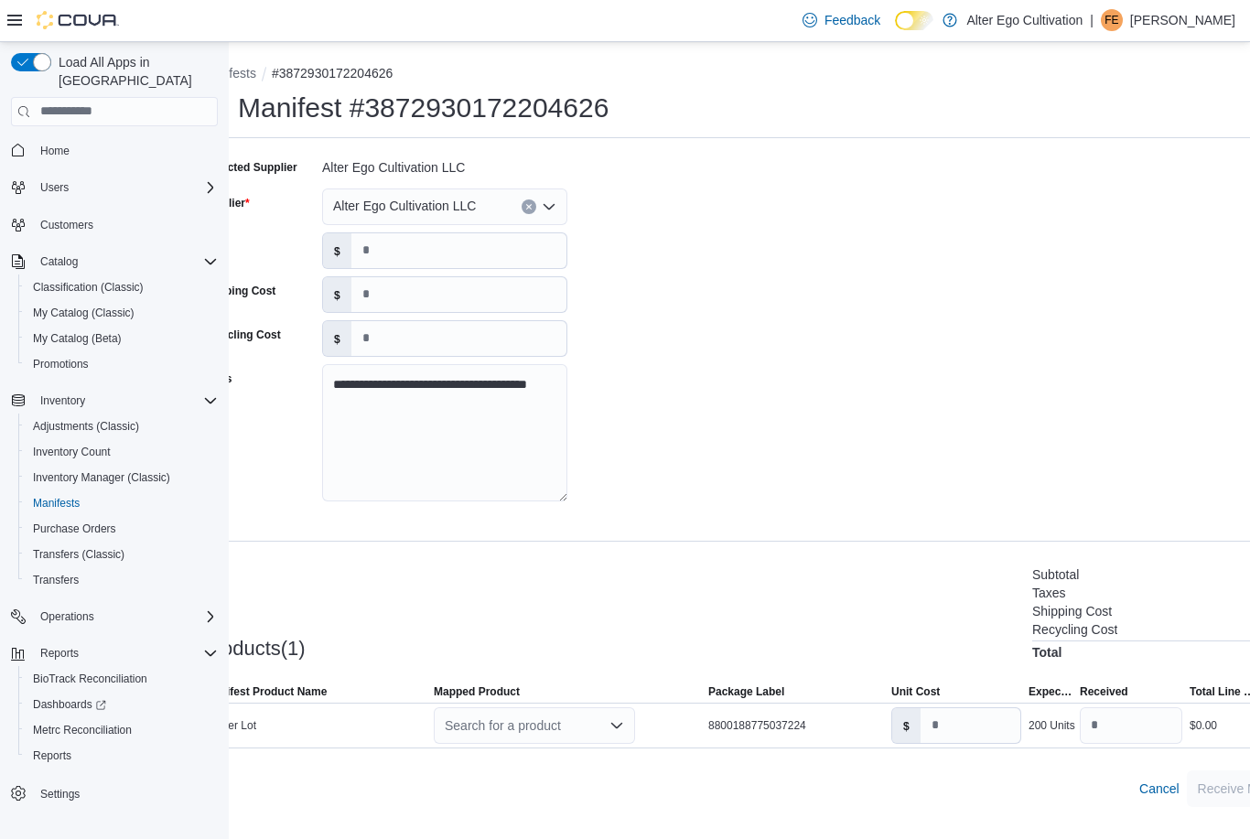
scroll to position [59, 0]
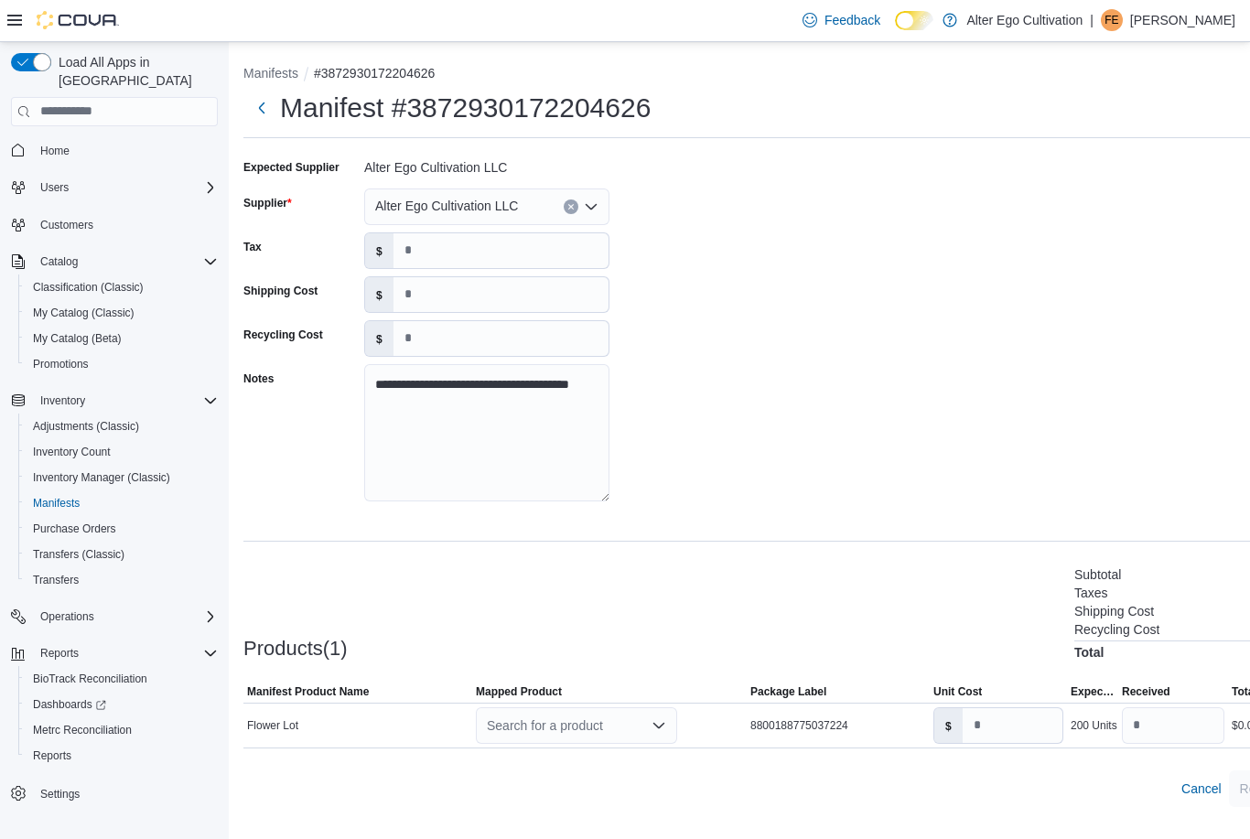
click at [269, 90] on button "Next" at bounding box center [261, 108] width 37 height 37
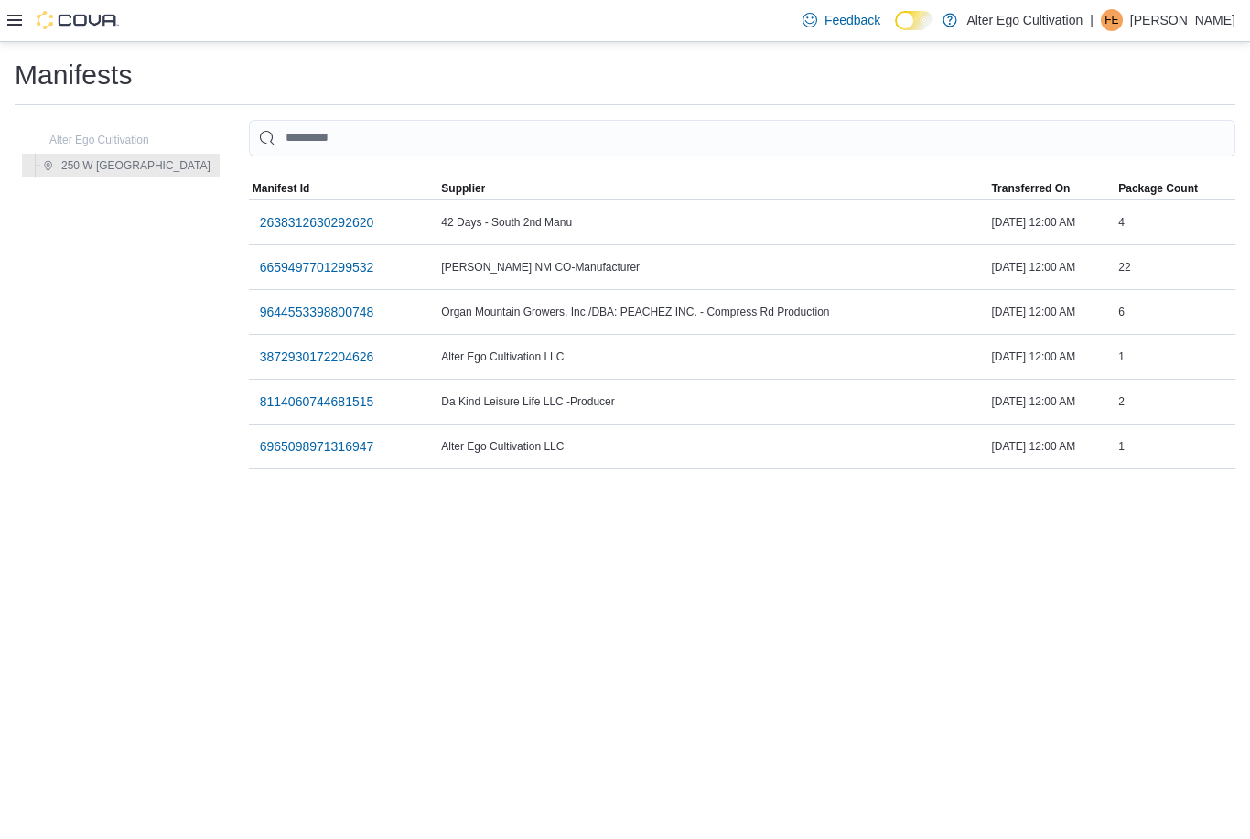
click at [289, 303] on span "9644553398800748" at bounding box center [317, 312] width 114 height 18
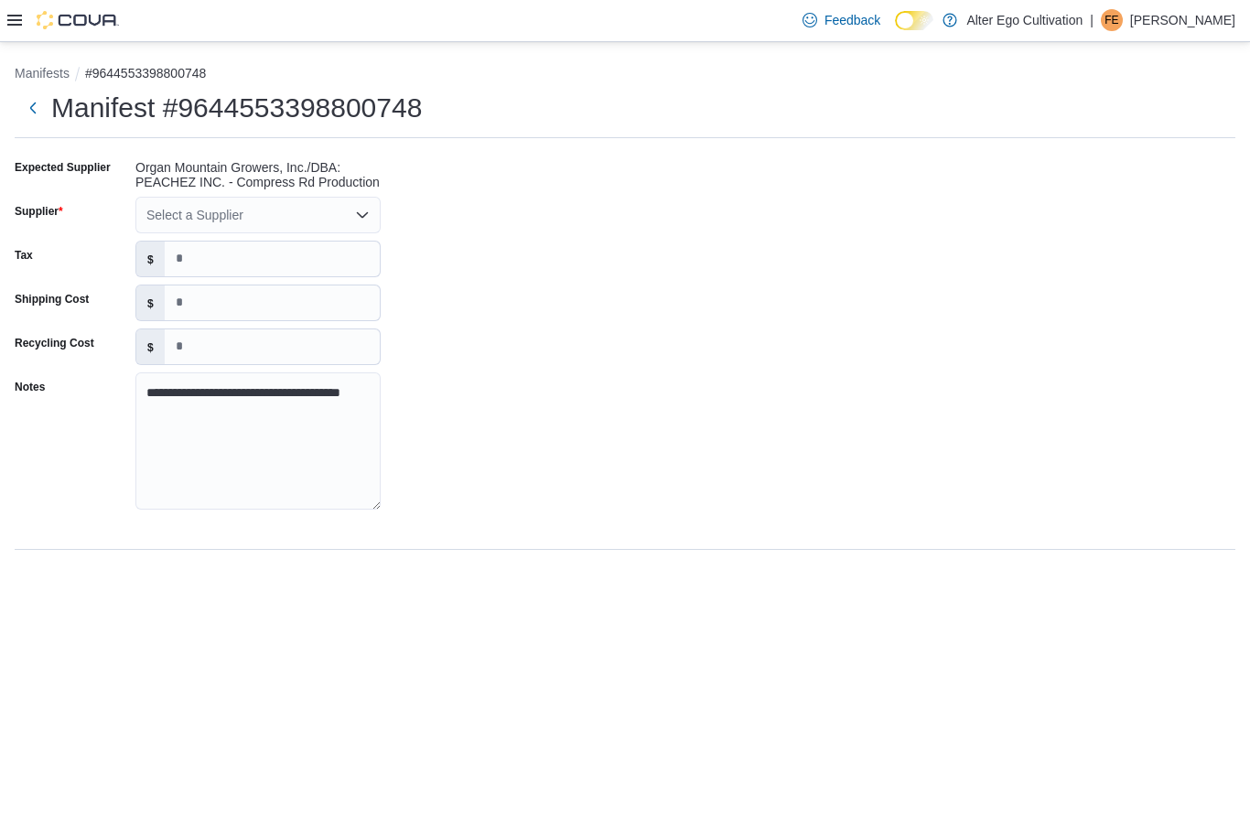
click at [350, 197] on div "Select a Supplier" at bounding box center [257, 215] width 245 height 37
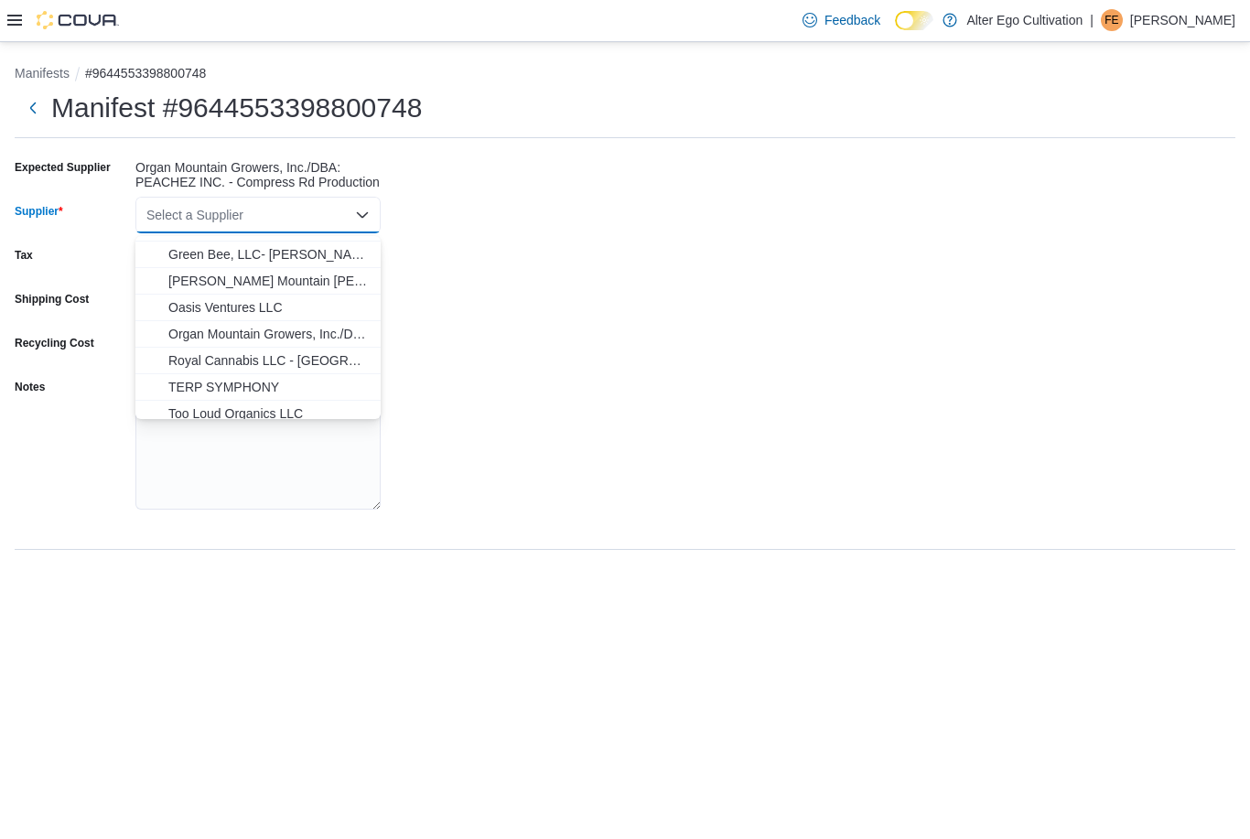
scroll to position [232, 0]
click at [316, 327] on span "Organ Mountain Growers, Inc./DBA: PEACHEZ INC. - Compress Rd Production" at bounding box center [268, 336] width 201 height 18
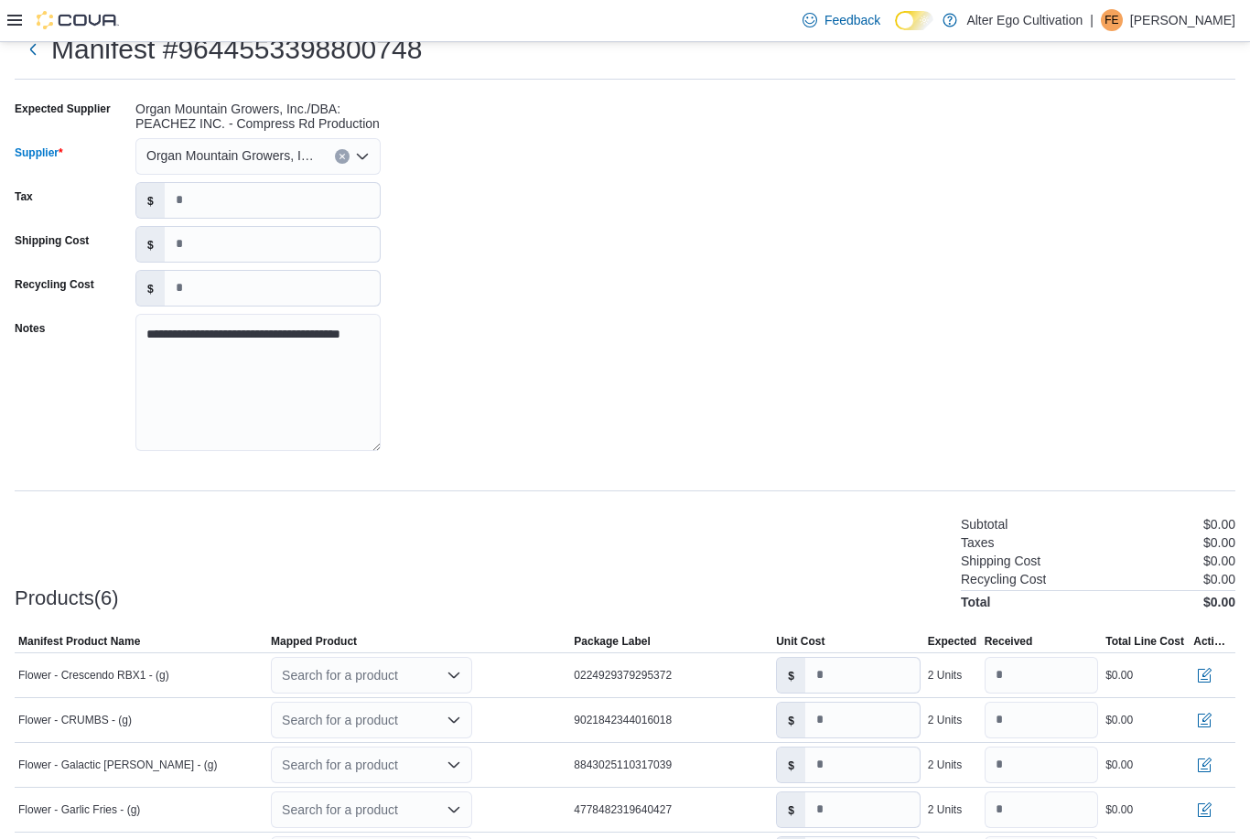
click at [551, 243] on div "**********" at bounding box center [625, 281] width 1221 height 374
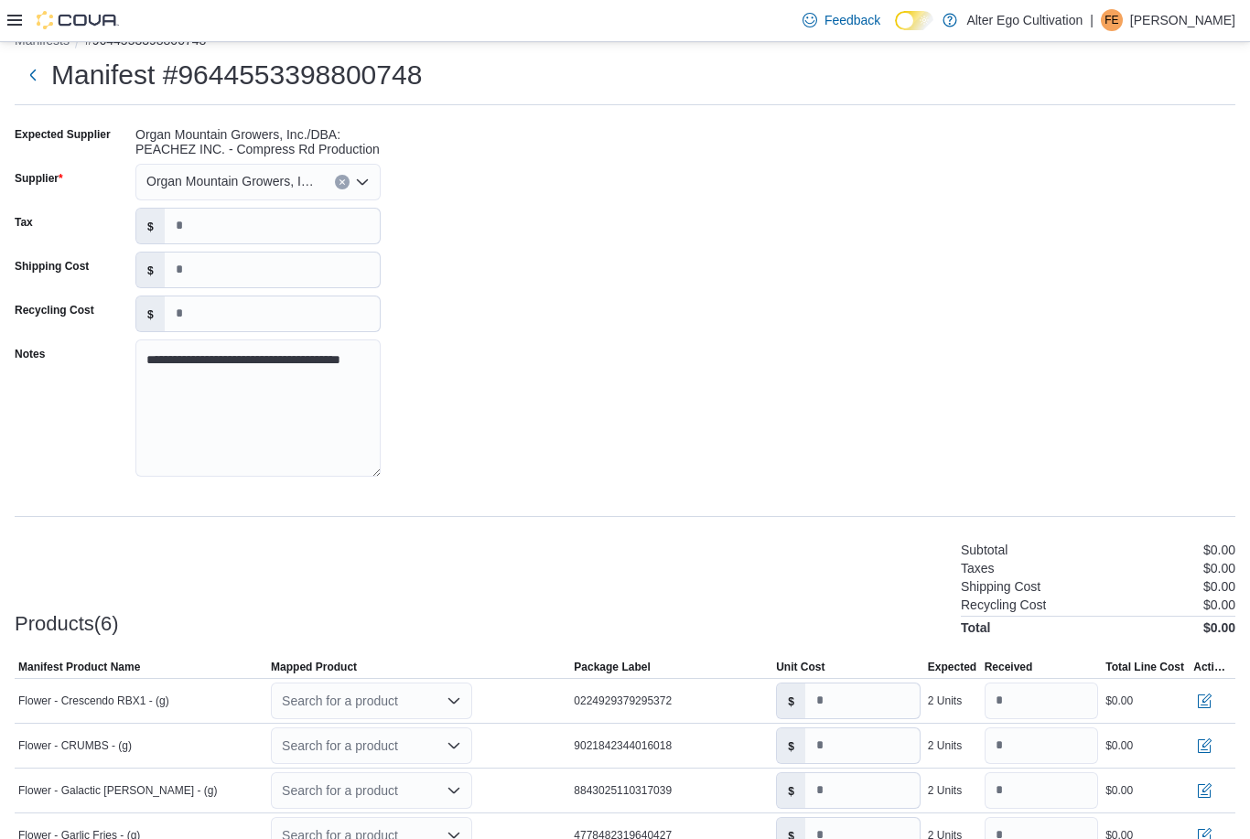
scroll to position [0, 0]
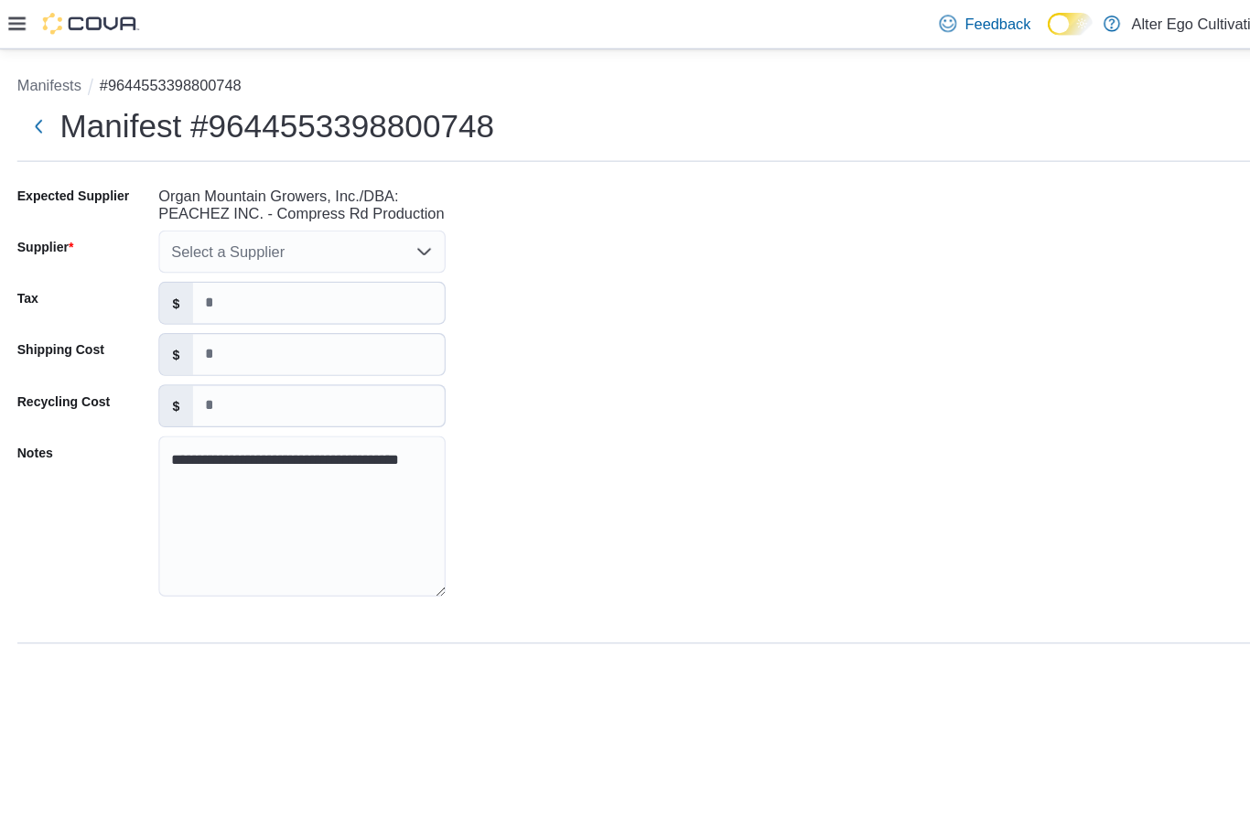
click at [360, 221] on icon "Open list of options" at bounding box center [362, 215] width 15 height 15
click at [36, 110] on button "Next" at bounding box center [33, 108] width 37 height 37
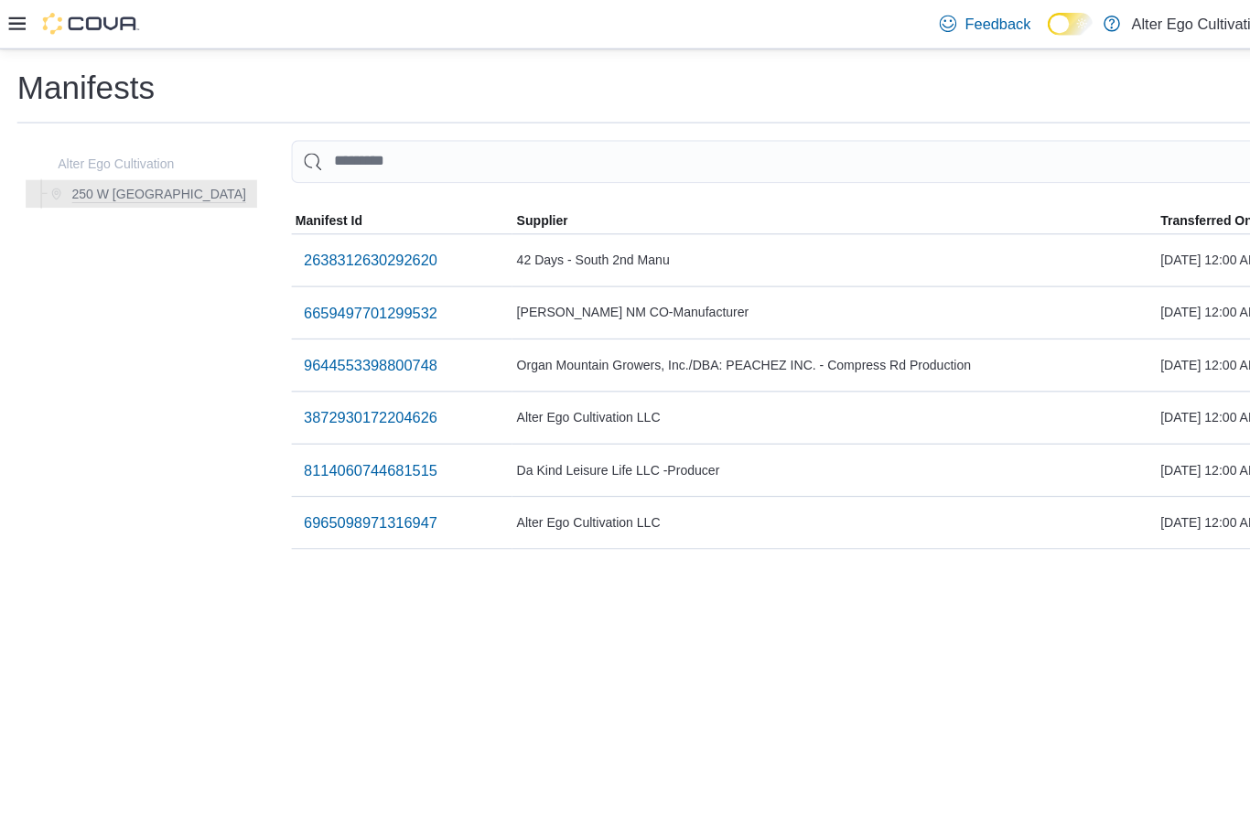
click at [489, 361] on span "Alter Ego Cultivation LLC" at bounding box center [502, 357] width 123 height 15
click at [283, 350] on span "3872930172204626" at bounding box center [317, 357] width 114 height 18
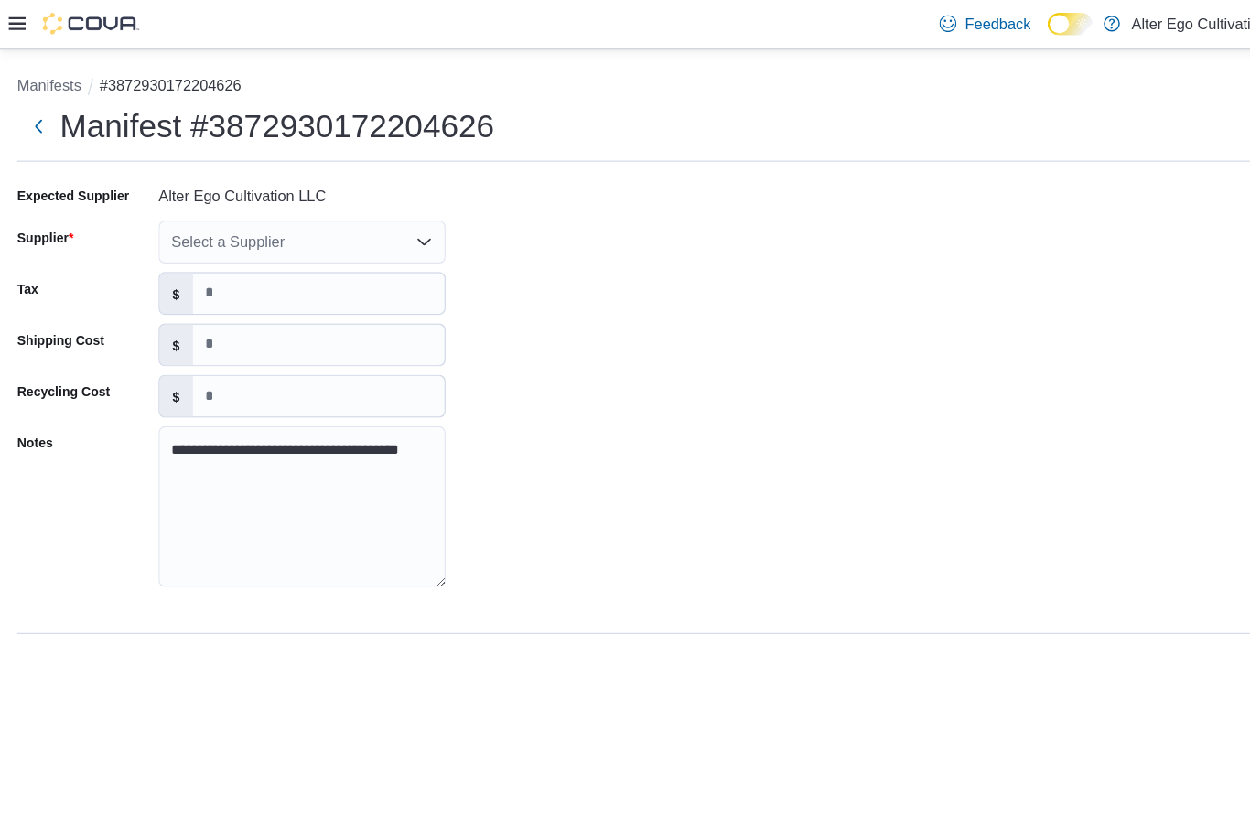
click at [360, 207] on icon "Open list of options" at bounding box center [362, 206] width 15 height 15
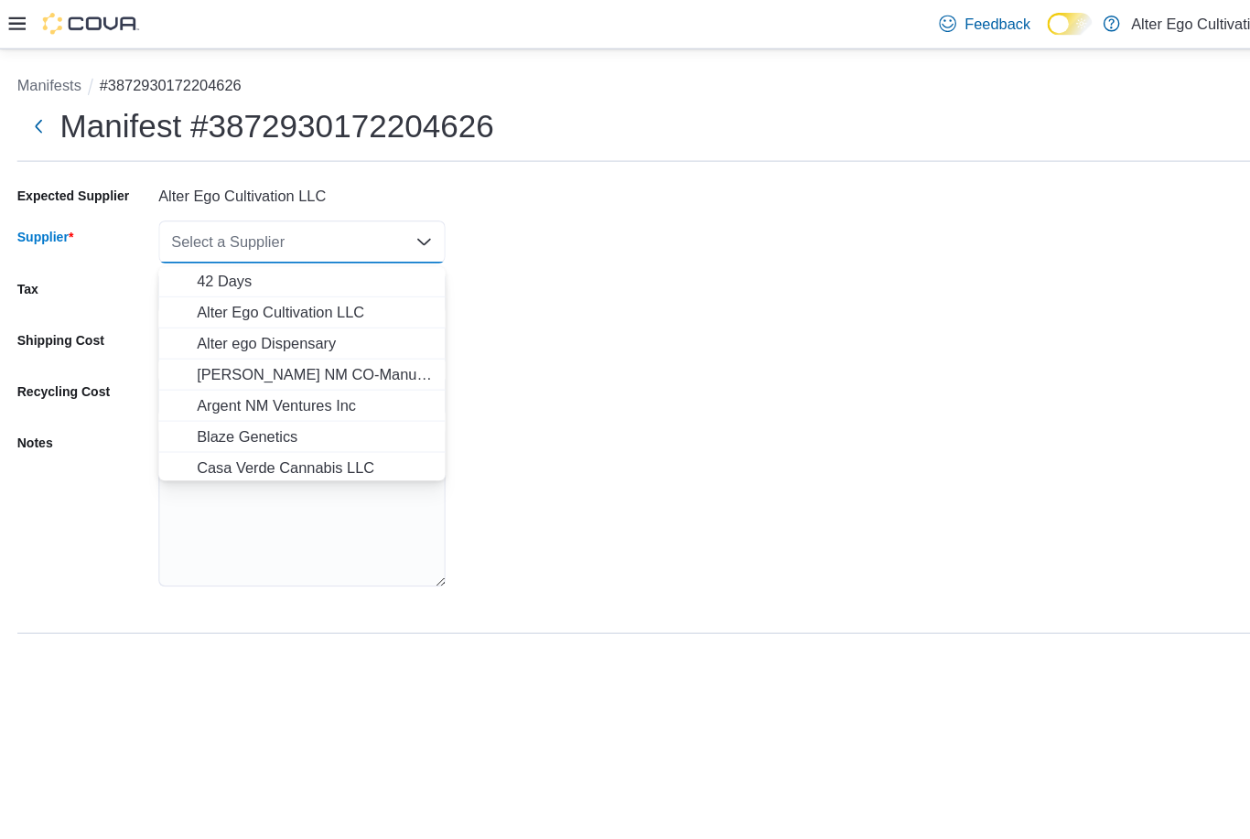
click at [301, 264] on span "Alter Ego Cultivation LLC" at bounding box center [268, 267] width 201 height 18
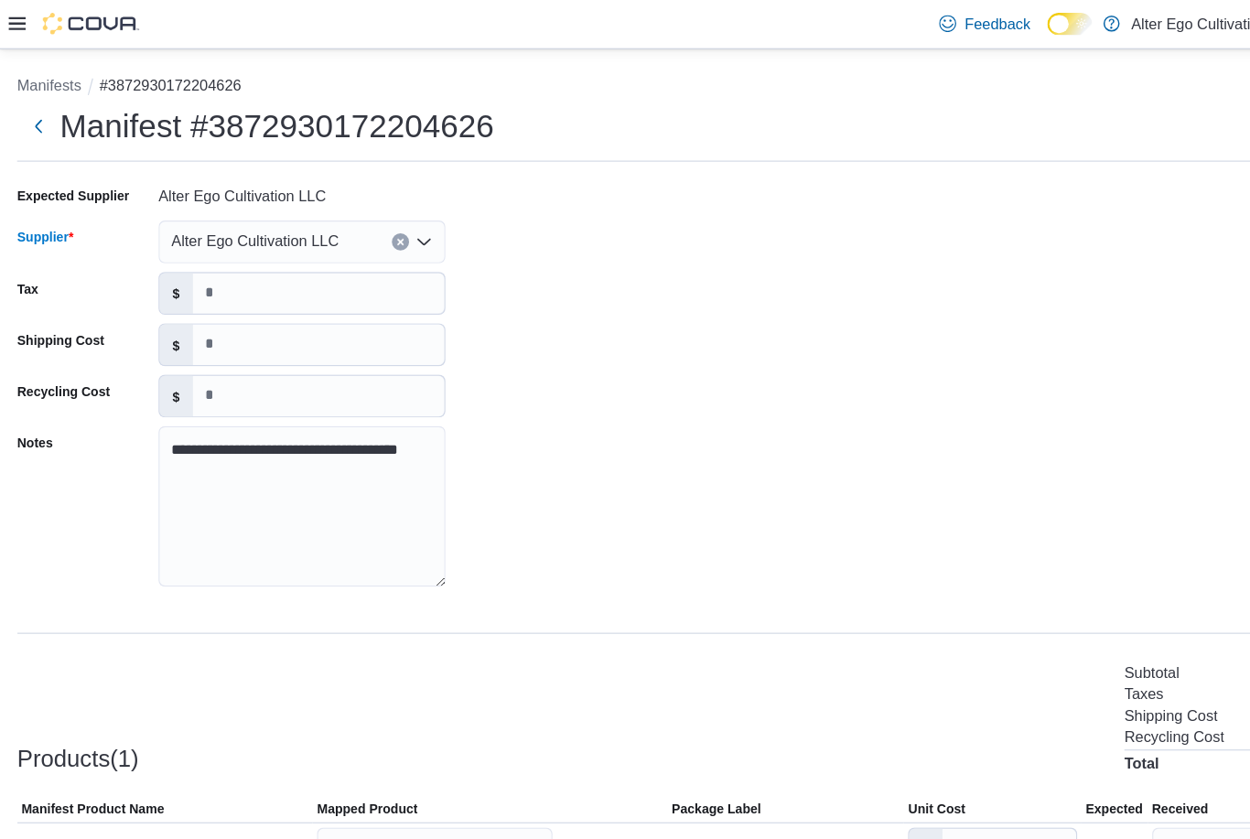
click at [546, 253] on div "**********" at bounding box center [625, 336] width 1221 height 366
click at [30, 102] on button "Next" at bounding box center [33, 108] width 37 height 37
